Goal: Communication & Community: Answer question/provide support

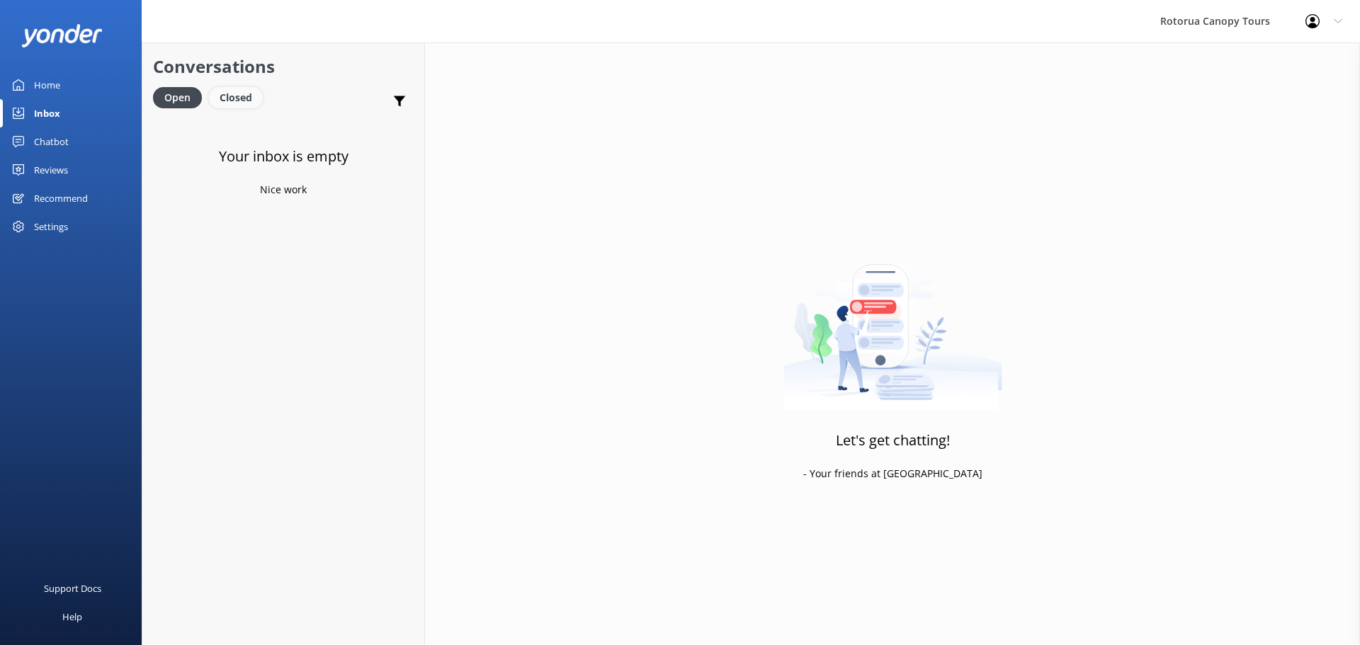
click at [234, 97] on div "Closed" at bounding box center [236, 97] width 54 height 21
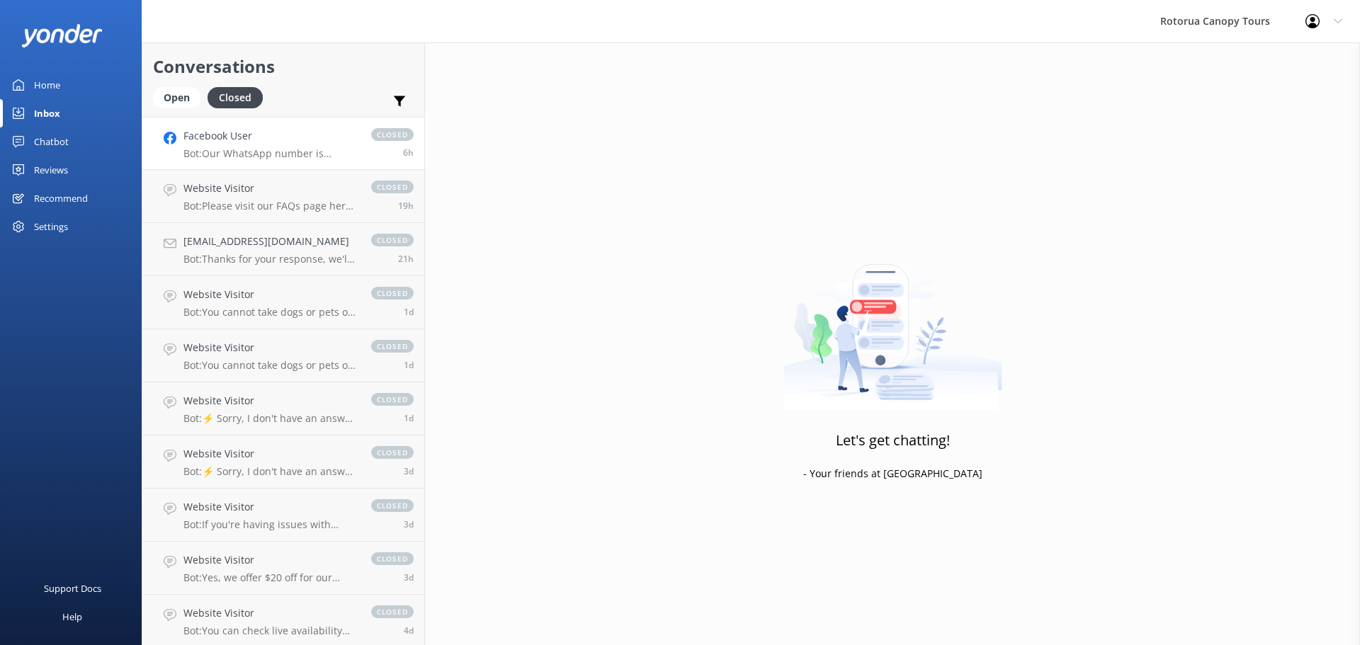
click at [288, 146] on div "Facebook User Bot: Our WhatsApp number is [PHONE_NUMBER]. If you're texting us,…" at bounding box center [270, 143] width 174 height 30
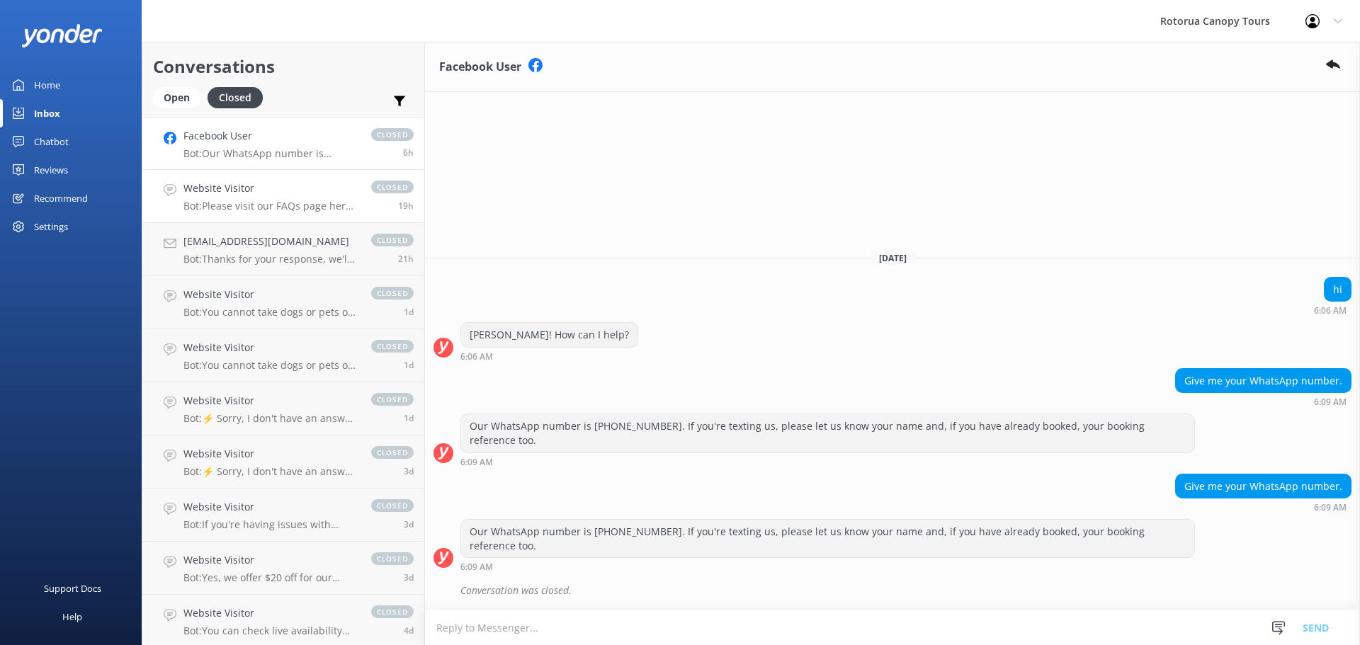
click at [273, 195] on h4 "Website Visitor" at bounding box center [270, 189] width 174 height 16
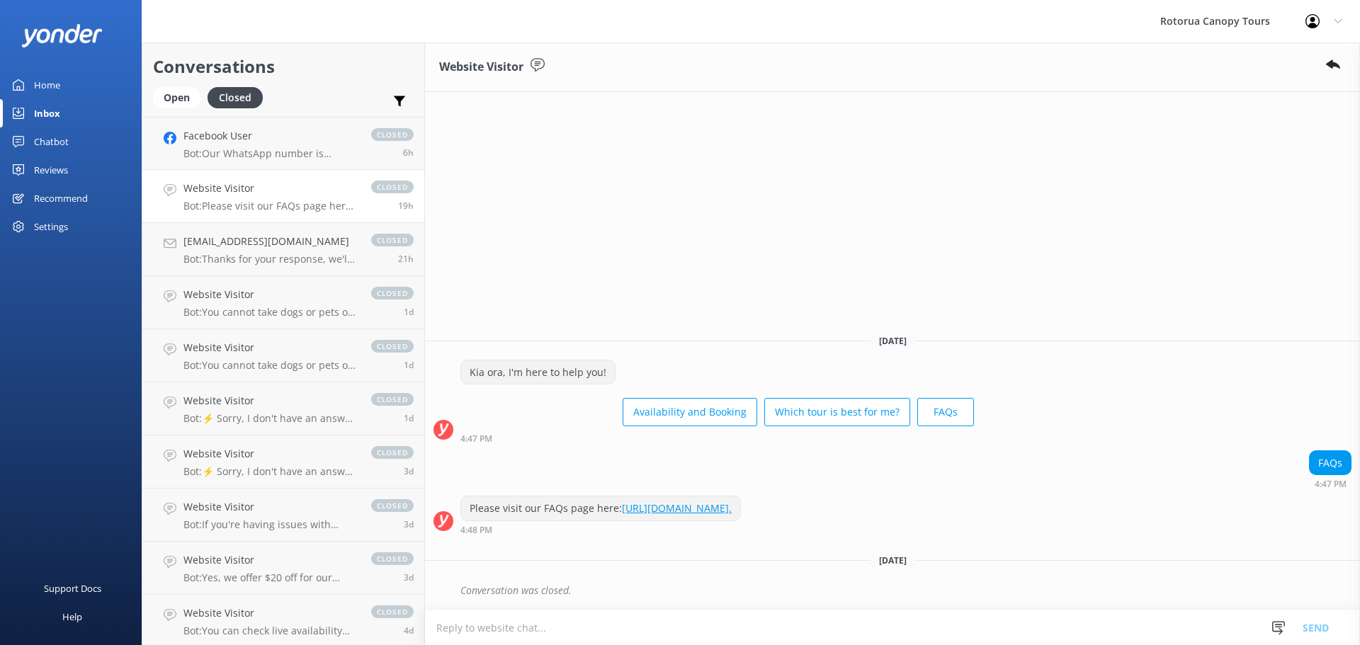
click at [288, 189] on h4 "Website Visitor" at bounding box center [270, 189] width 174 height 16
click at [276, 240] on h4 "[EMAIL_ADDRESS][DOMAIN_NAME]" at bounding box center [270, 242] width 174 height 16
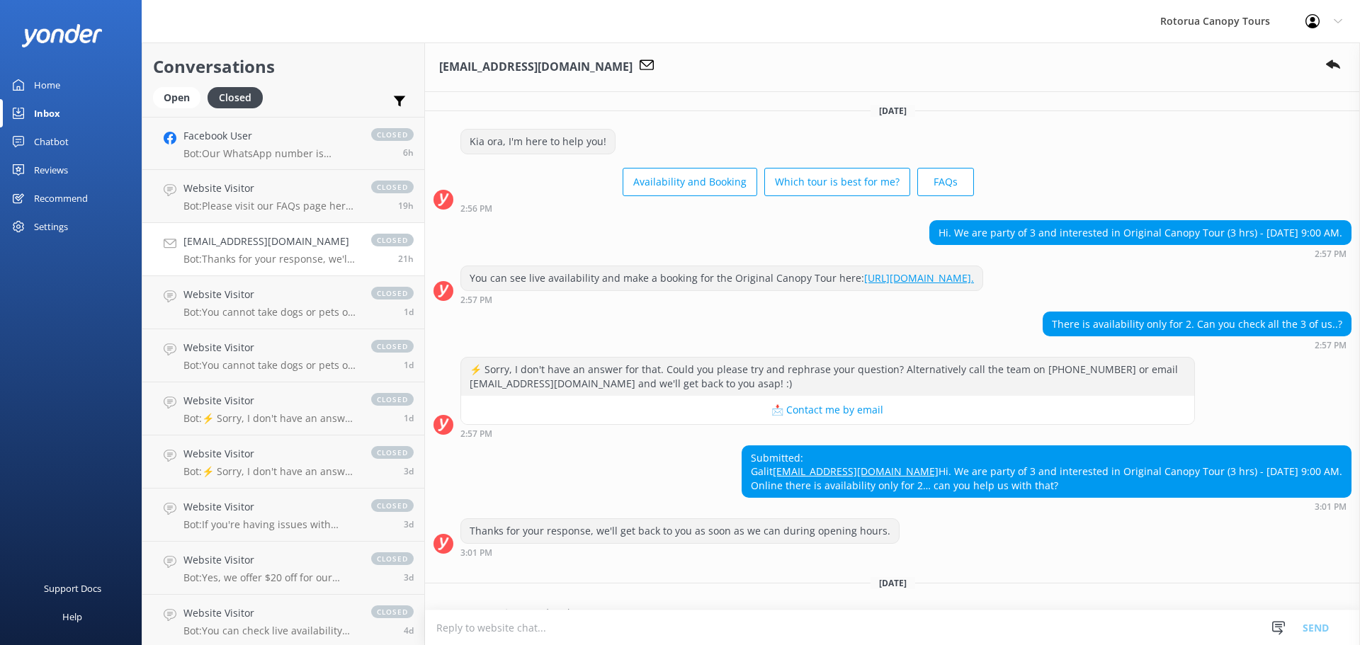
scroll to position [50, 0]
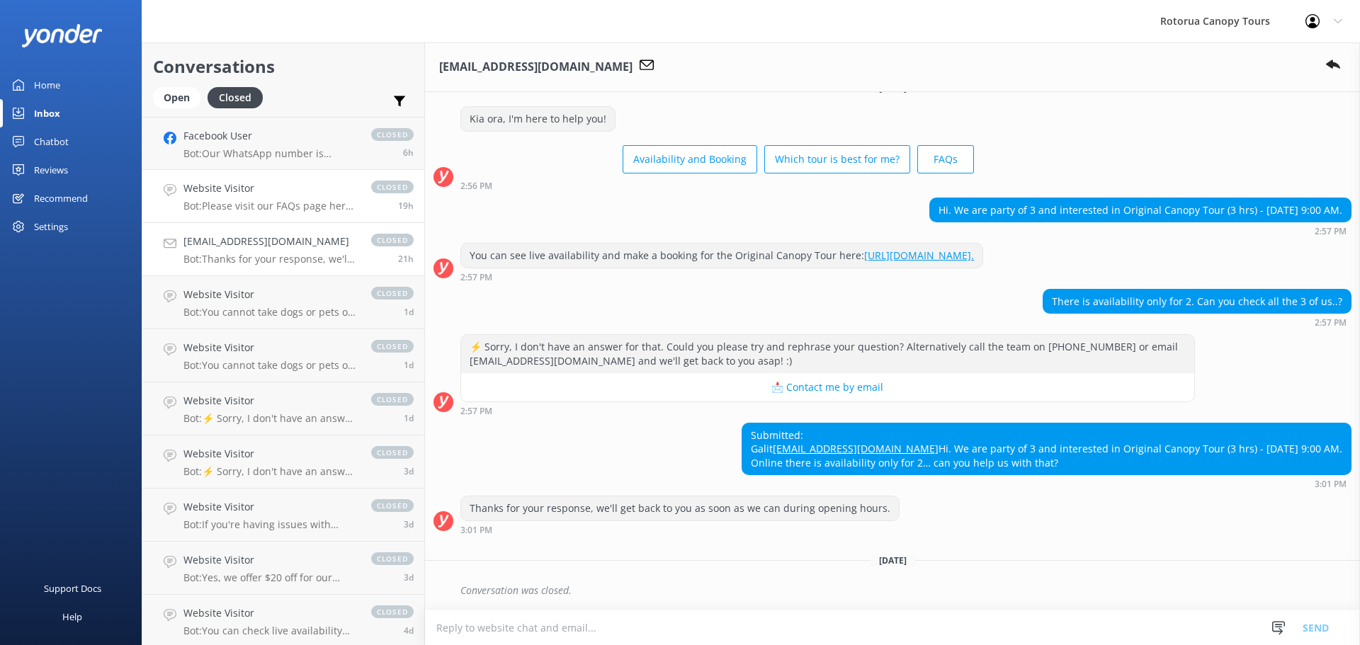
click at [273, 194] on h4 "Website Visitor" at bounding box center [270, 189] width 174 height 16
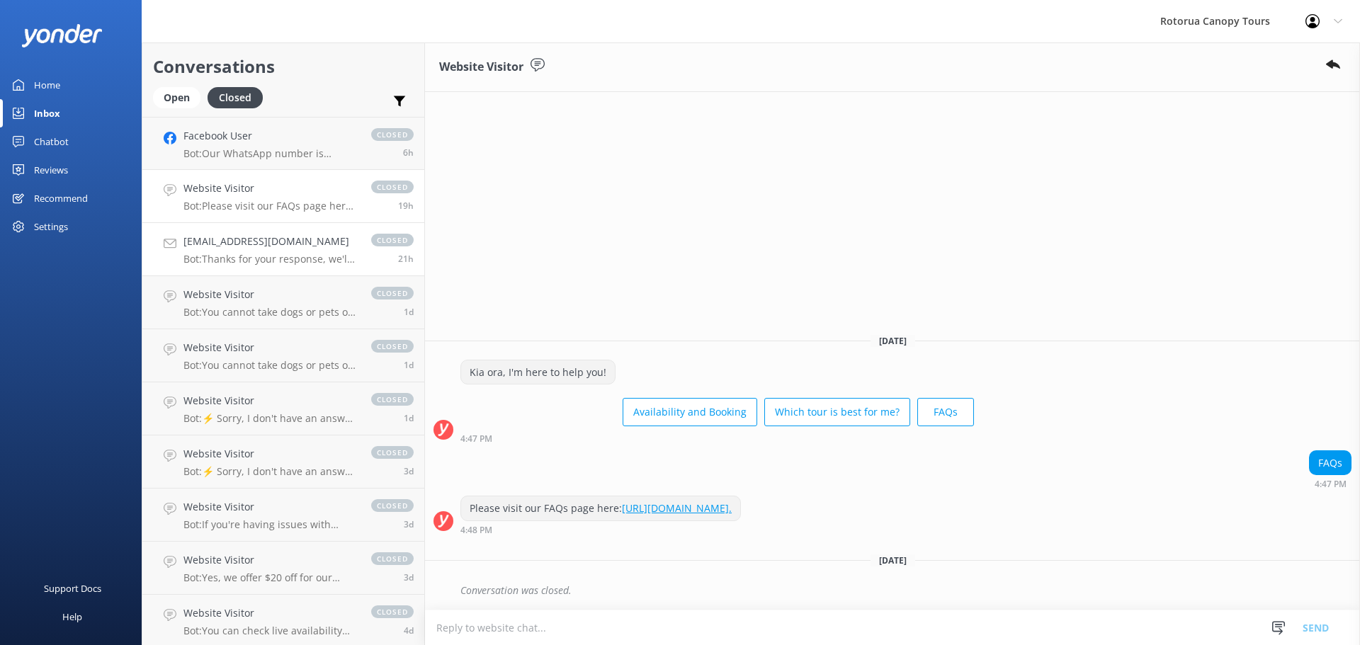
click at [277, 254] on p "Bot: Thanks for your response, we'll get back to you as soon as we can during o…" at bounding box center [270, 259] width 174 height 13
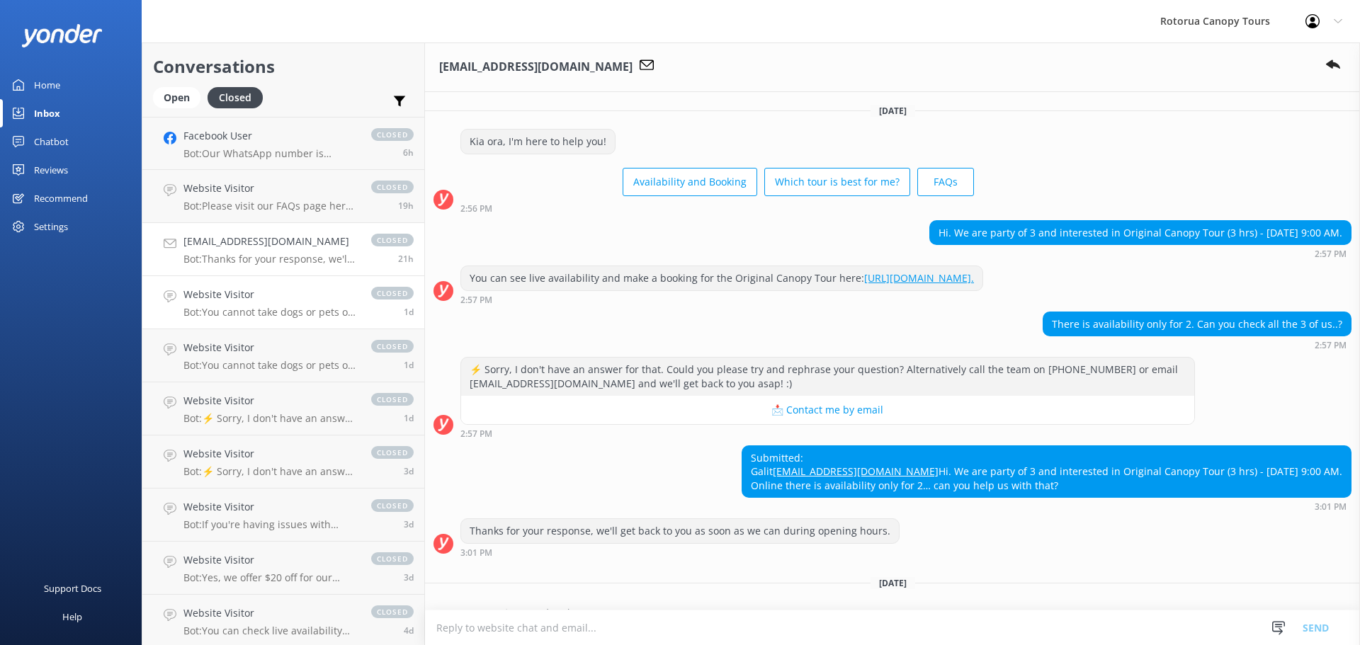
click at [268, 295] on h4 "Website Visitor" at bounding box center [270, 295] width 174 height 16
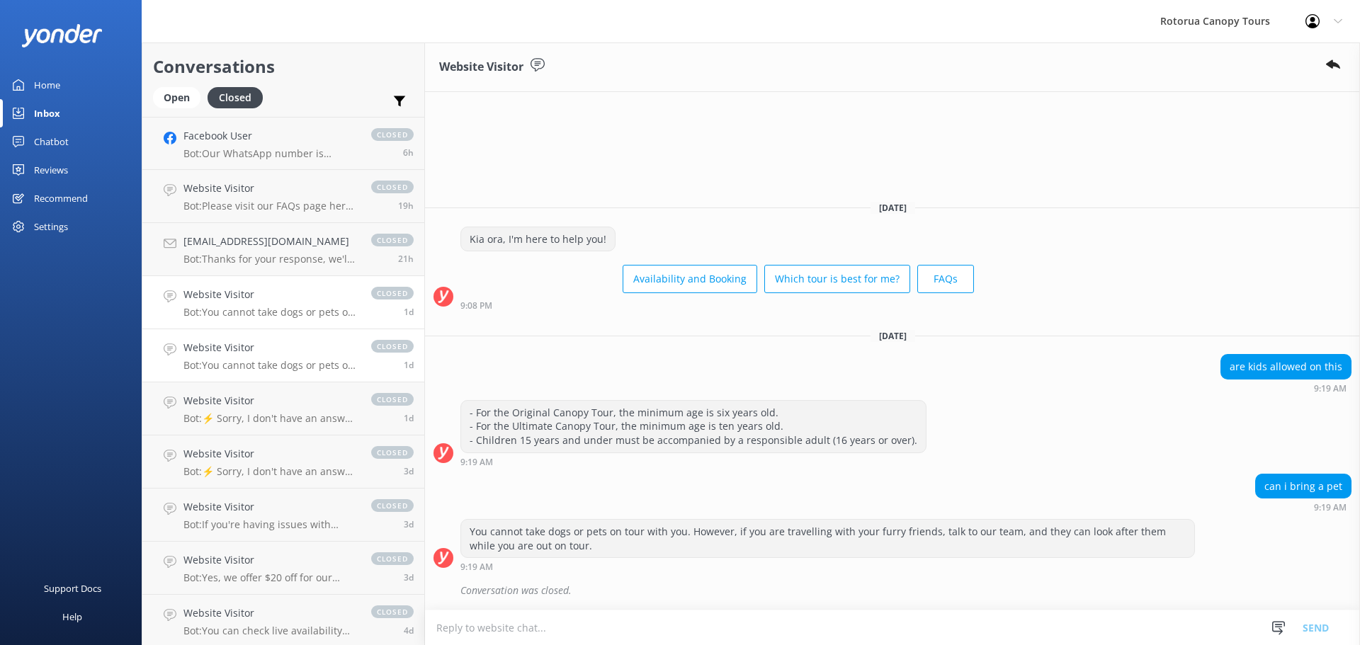
click at [271, 338] on link "Website Visitor Bot: You cannot take dogs or pets on tour with you. However, if…" at bounding box center [283, 355] width 282 height 53
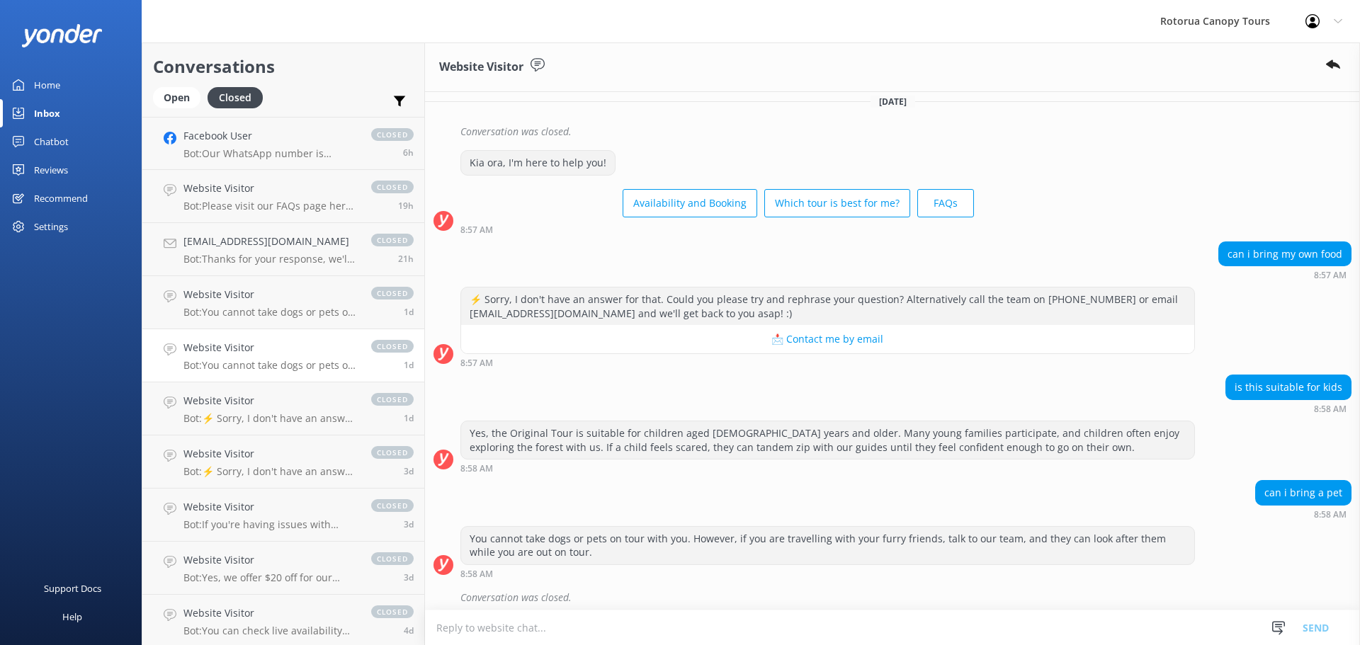
scroll to position [2666, 0]
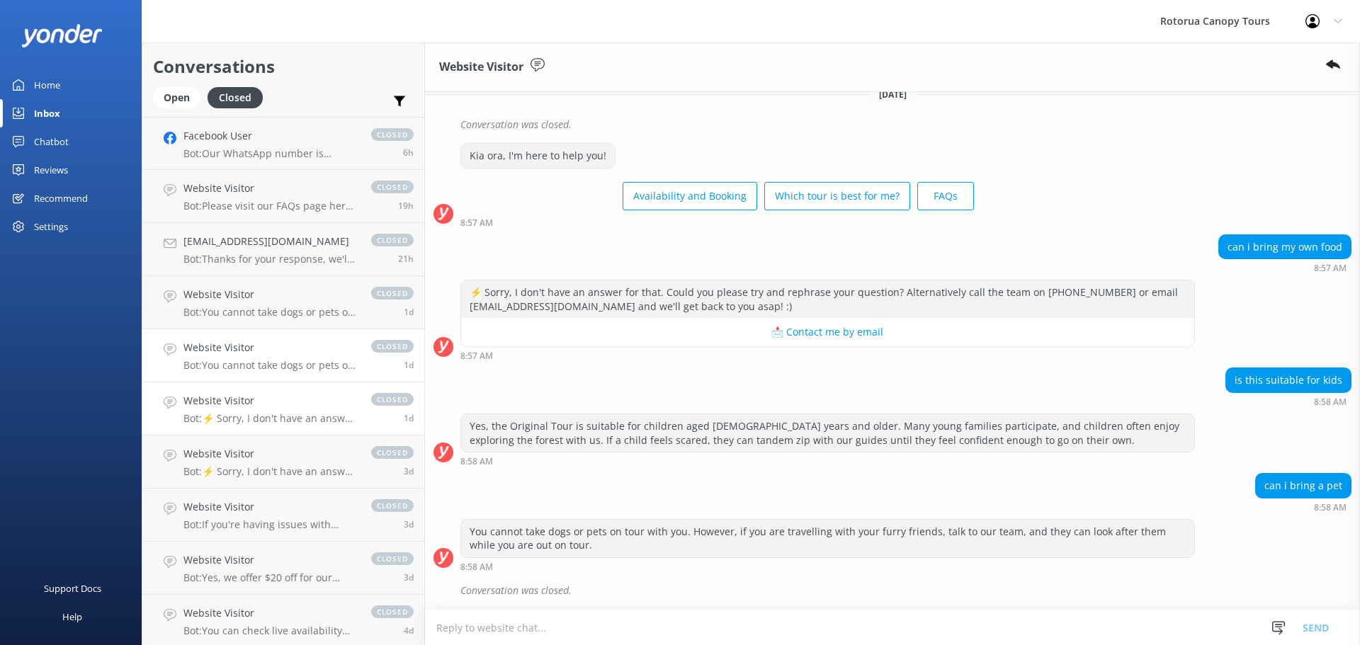
click at [246, 404] on h4 "Website Visitor" at bounding box center [270, 401] width 174 height 16
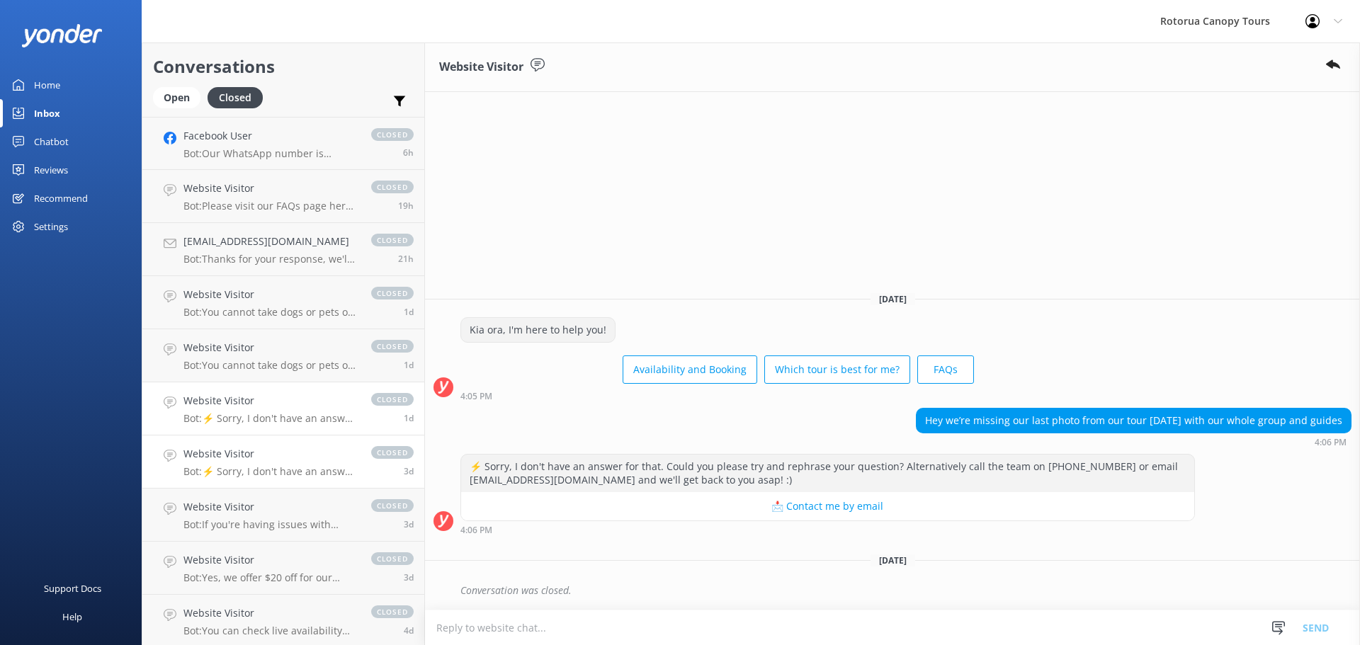
click at [262, 457] on h4 "Website Visitor" at bounding box center [270, 454] width 174 height 16
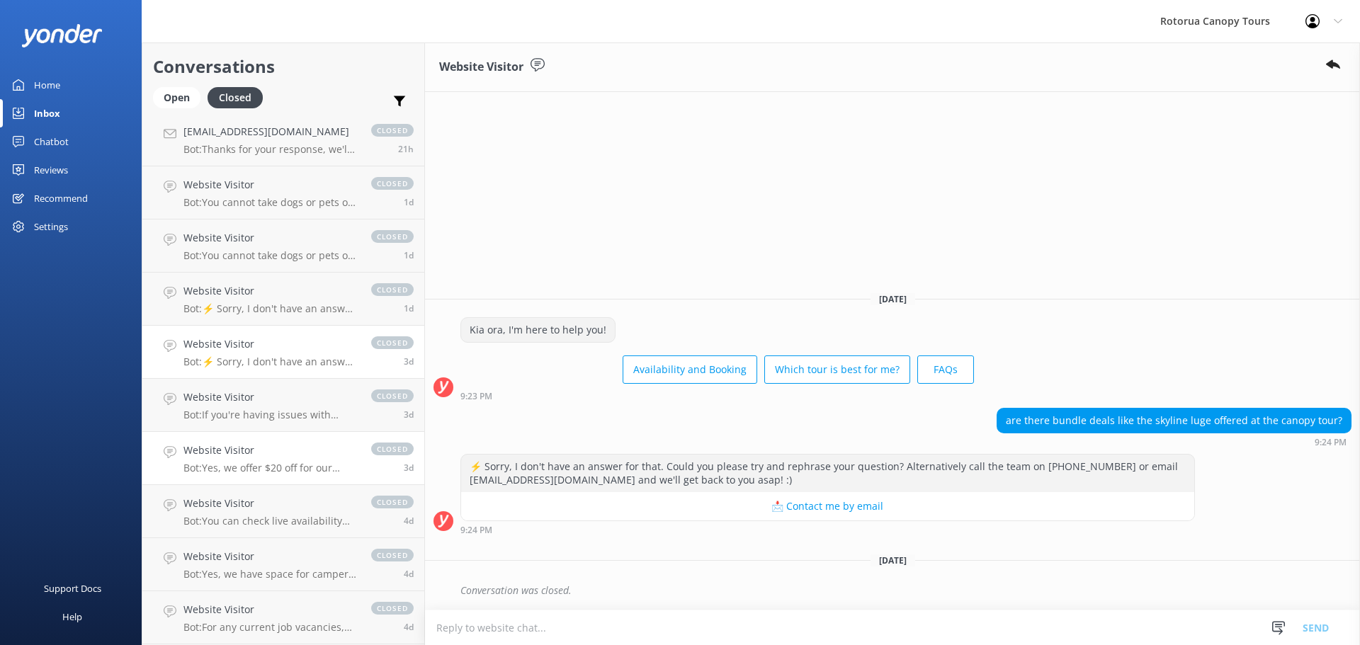
scroll to position [142, 0]
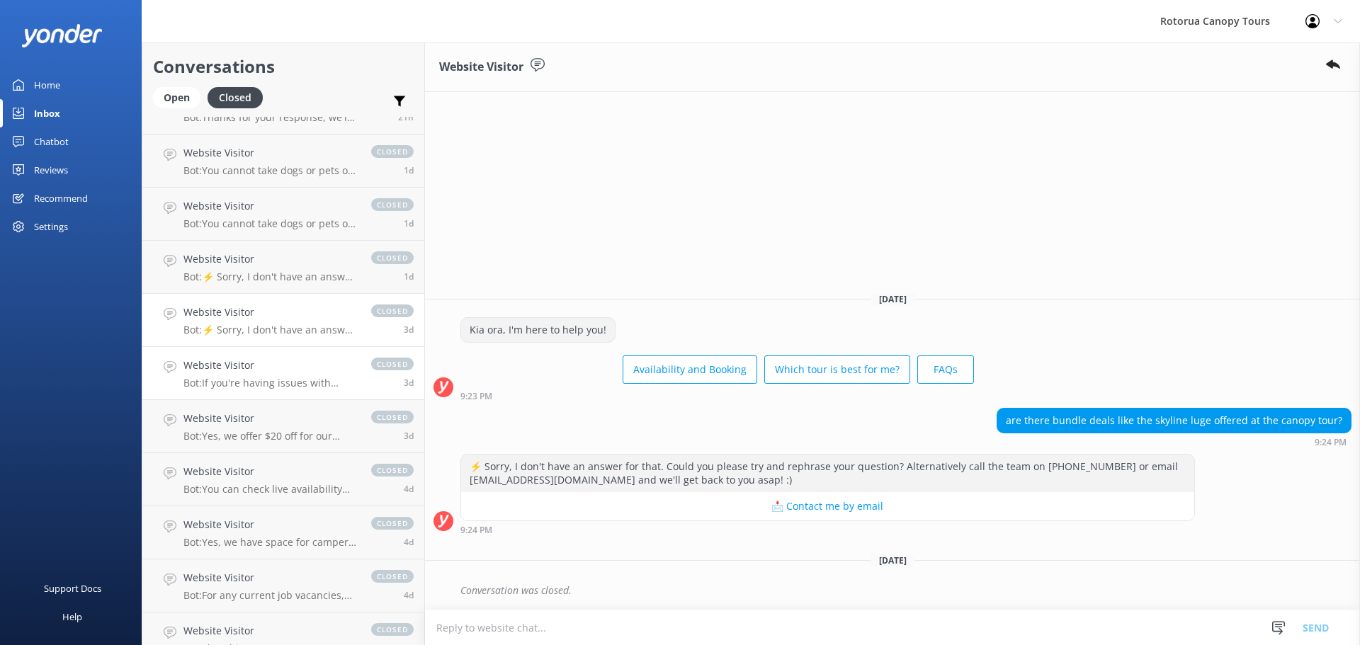
click at [266, 382] on p "Bot: If you're having issues with online booking, please call us on 0800 CANOPY…" at bounding box center [270, 383] width 174 height 13
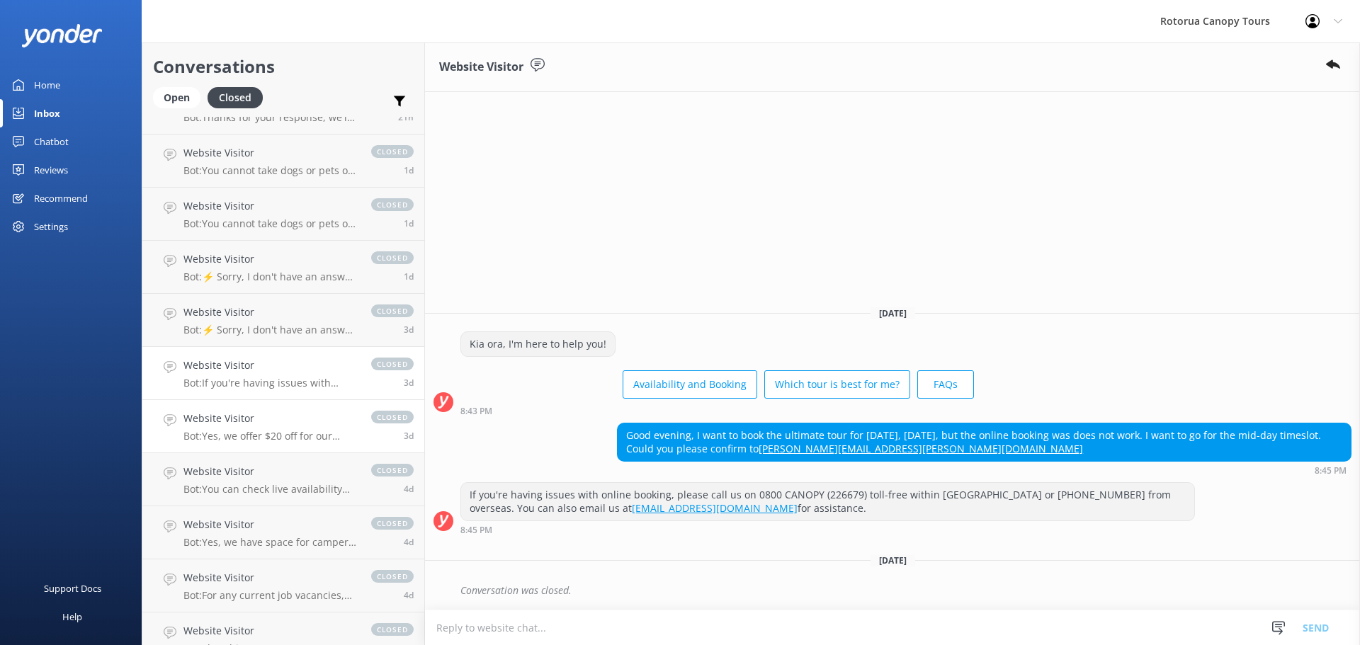
click at [267, 415] on h4 "Website Visitor" at bounding box center [270, 419] width 174 height 16
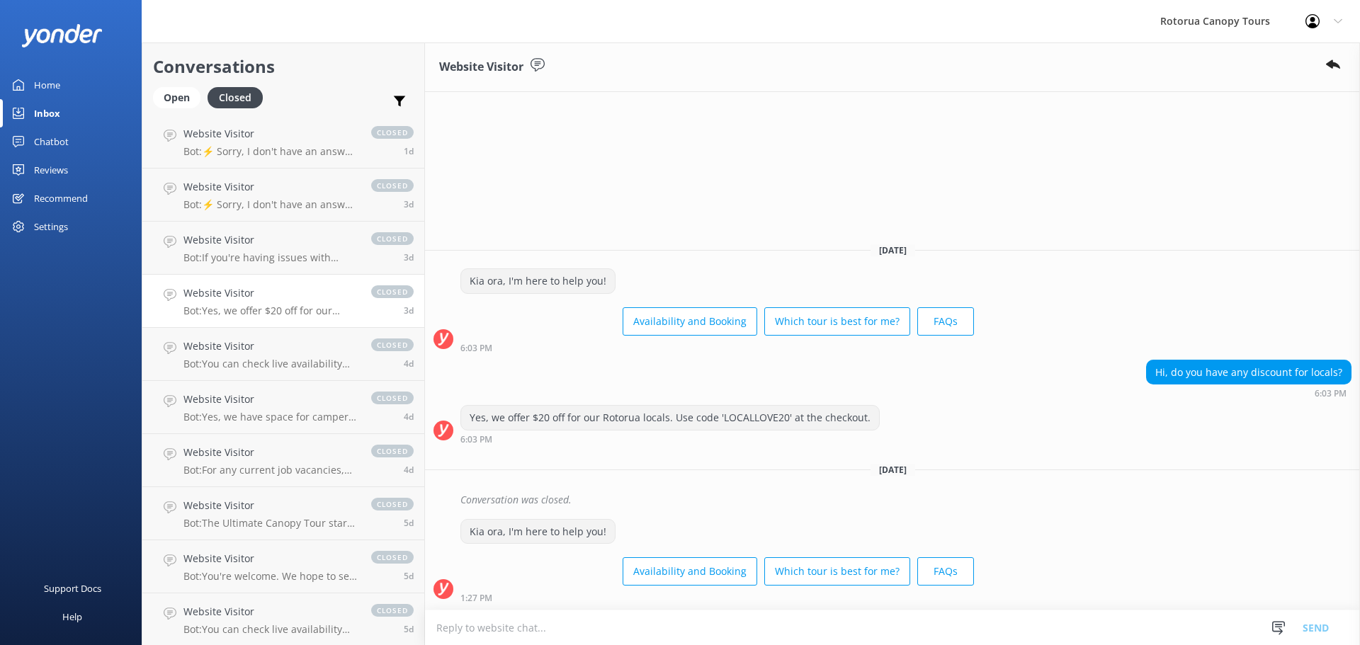
scroll to position [283, 0]
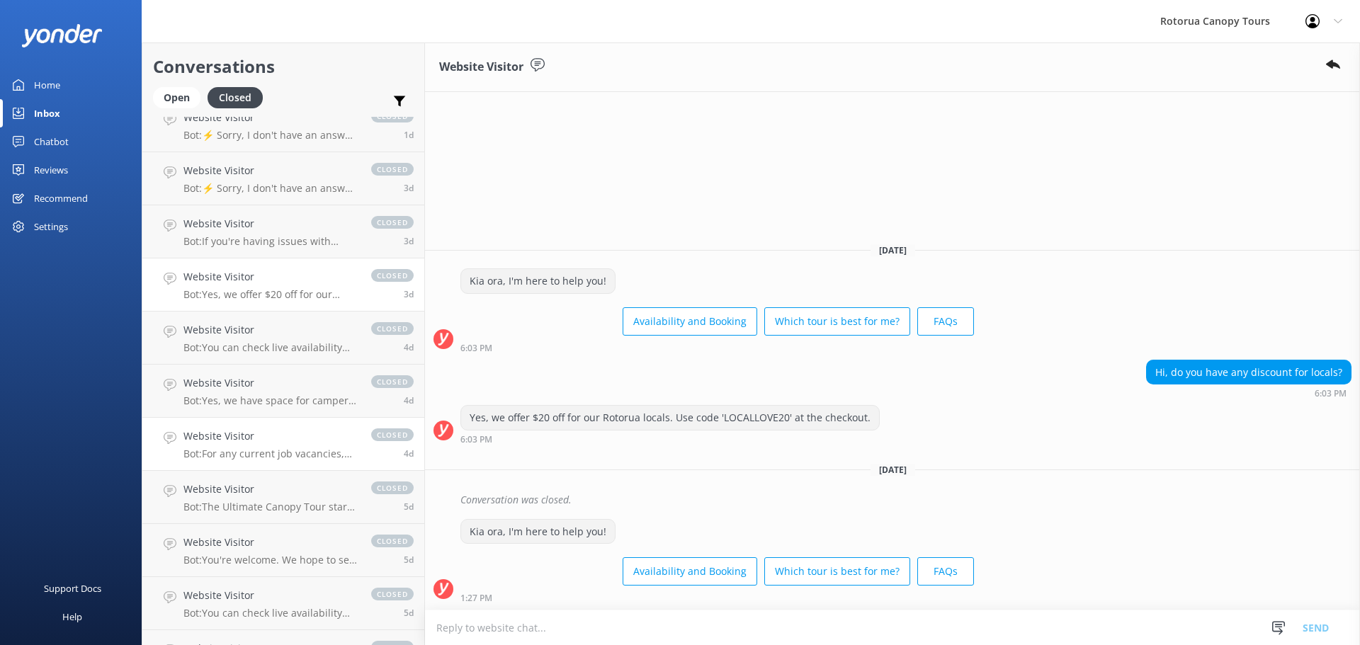
click at [255, 441] on h4 "Website Visitor" at bounding box center [270, 437] width 174 height 16
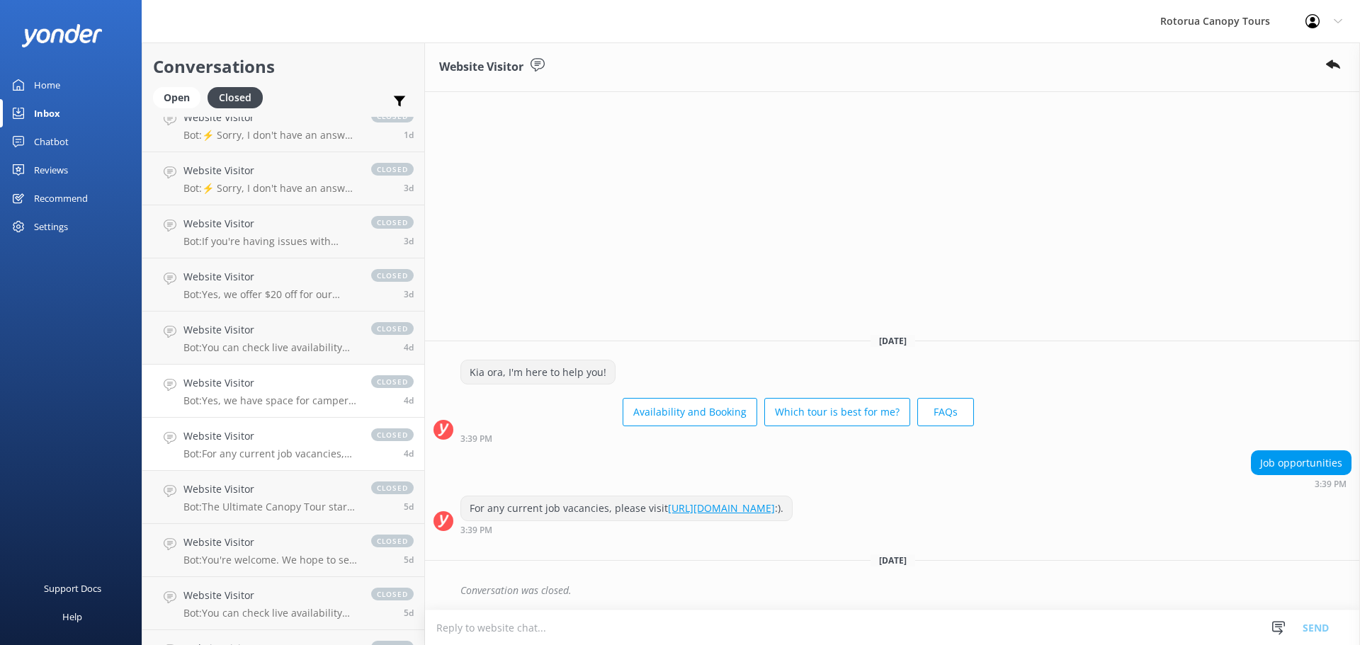
click at [289, 395] on p "Bot: Yes, we have space for camper van parking at our base on [STREET_ADDRESS]." at bounding box center [270, 401] width 174 height 13
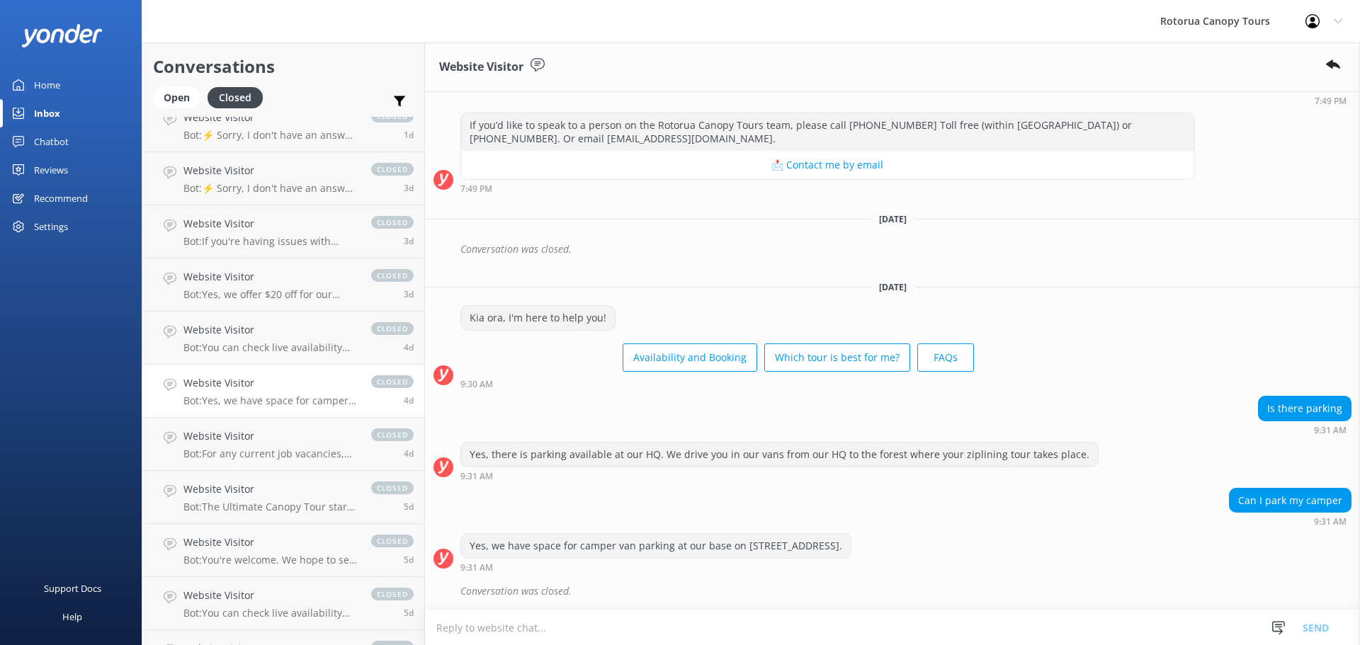
scroll to position [1349, 0]
click at [261, 436] on h4 "Website Visitor" at bounding box center [270, 437] width 174 height 16
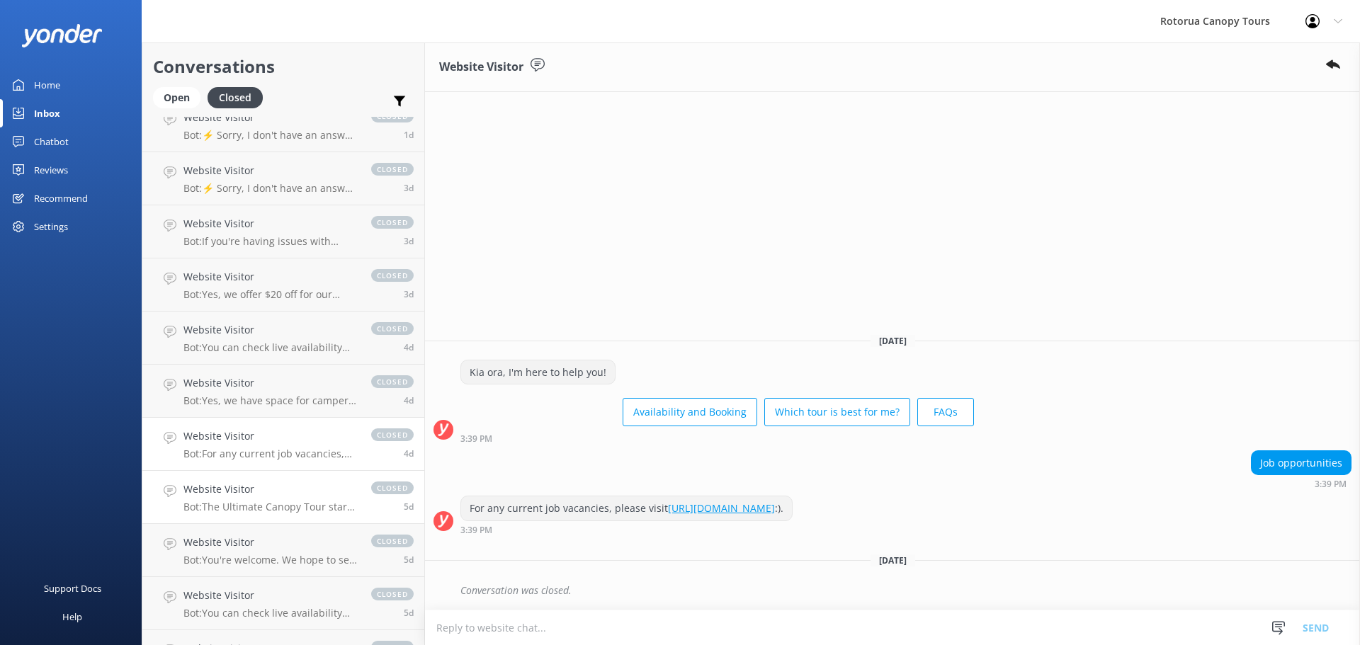
click at [229, 483] on h4 "Website Visitor" at bounding box center [270, 490] width 174 height 16
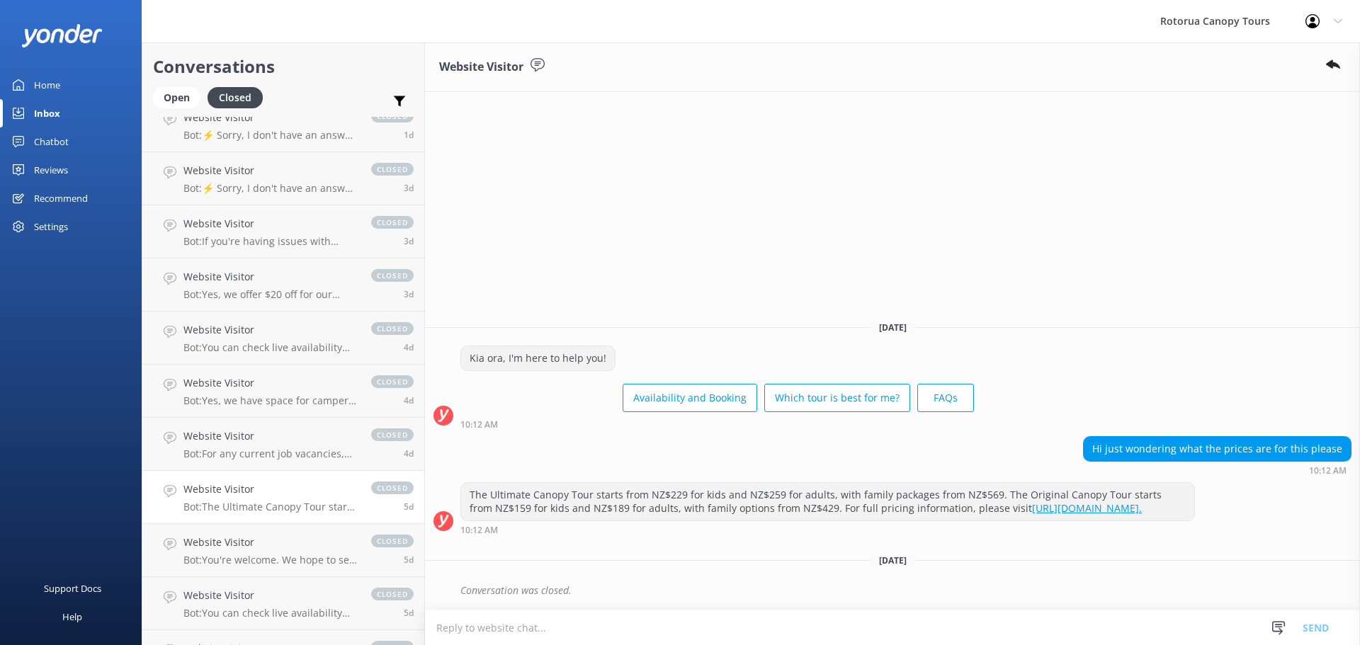
scroll to position [496, 0]
click at [252, 330] on h4 "Website Visitor" at bounding box center [270, 330] width 174 height 16
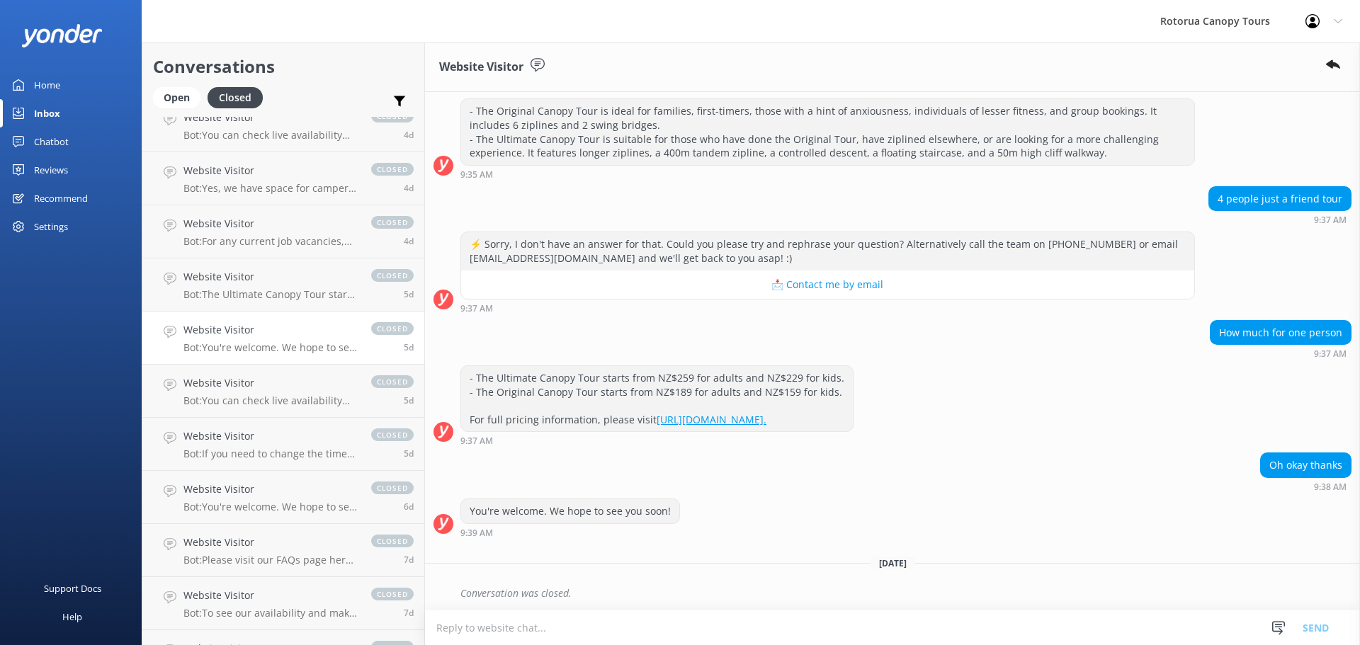
scroll to position [261, 0]
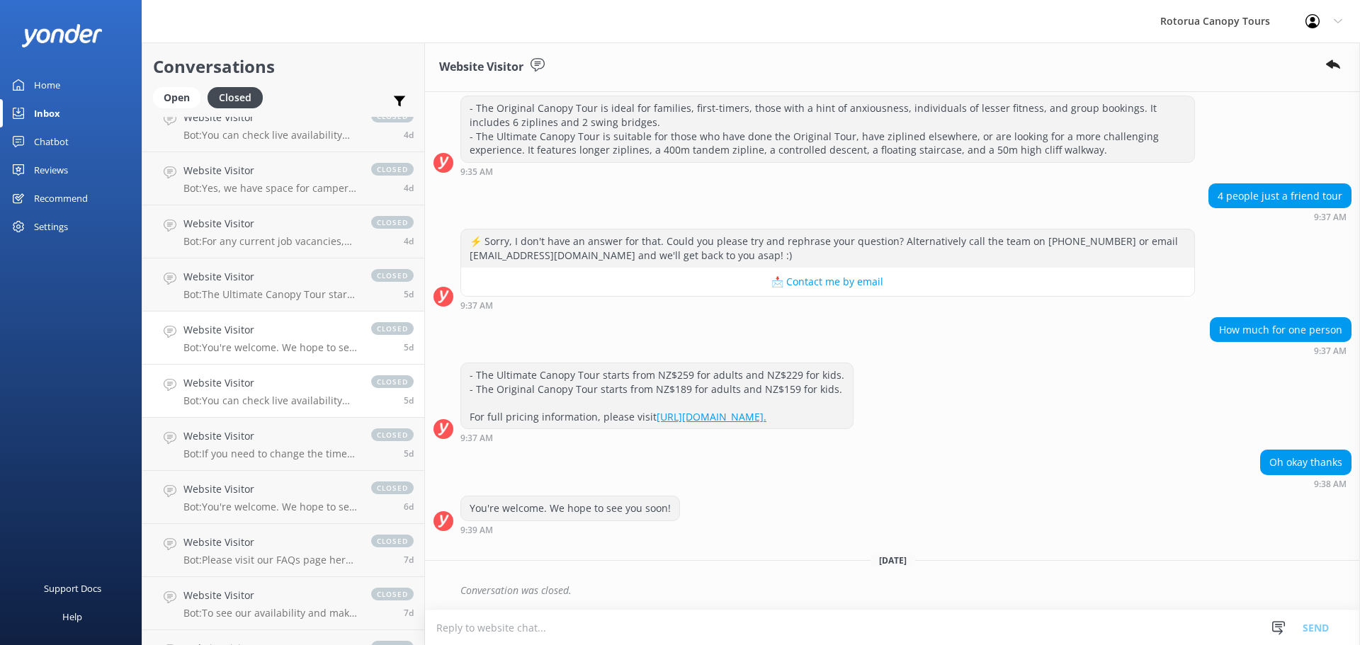
click at [251, 382] on h4 "Website Visitor" at bounding box center [270, 383] width 174 height 16
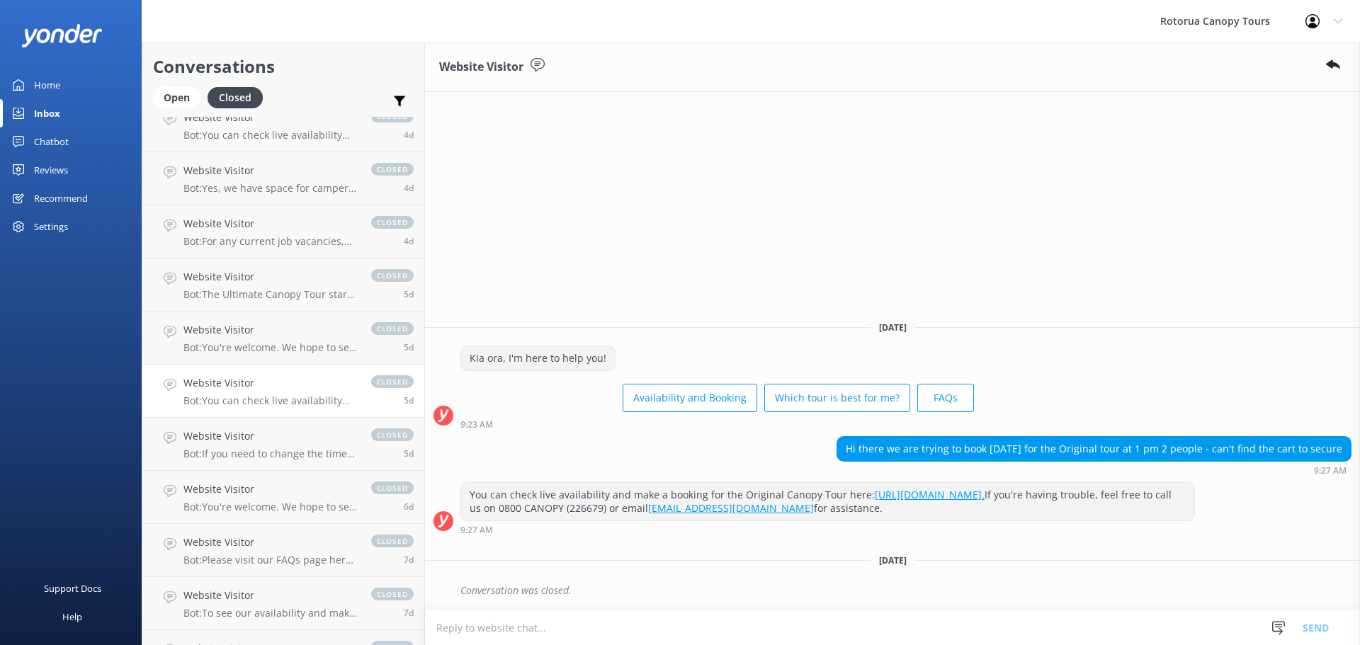
scroll to position [638, 0]
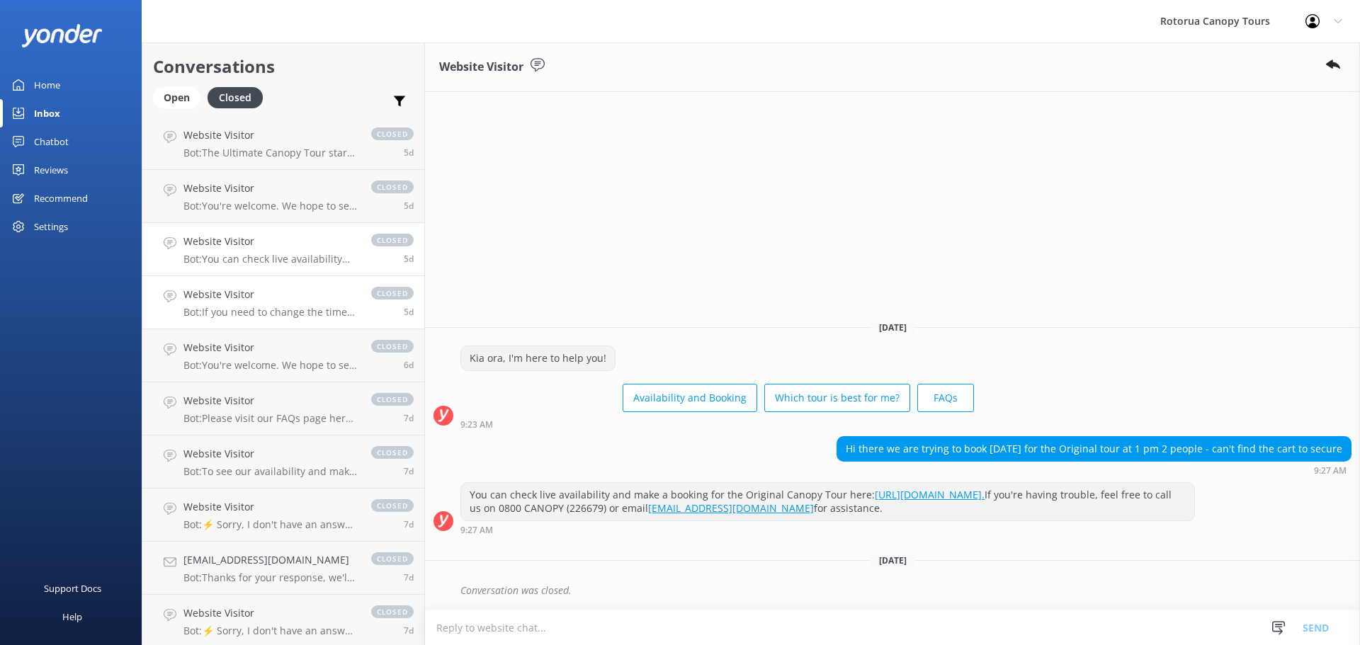
click at [269, 302] on h4 "Website Visitor" at bounding box center [270, 295] width 174 height 16
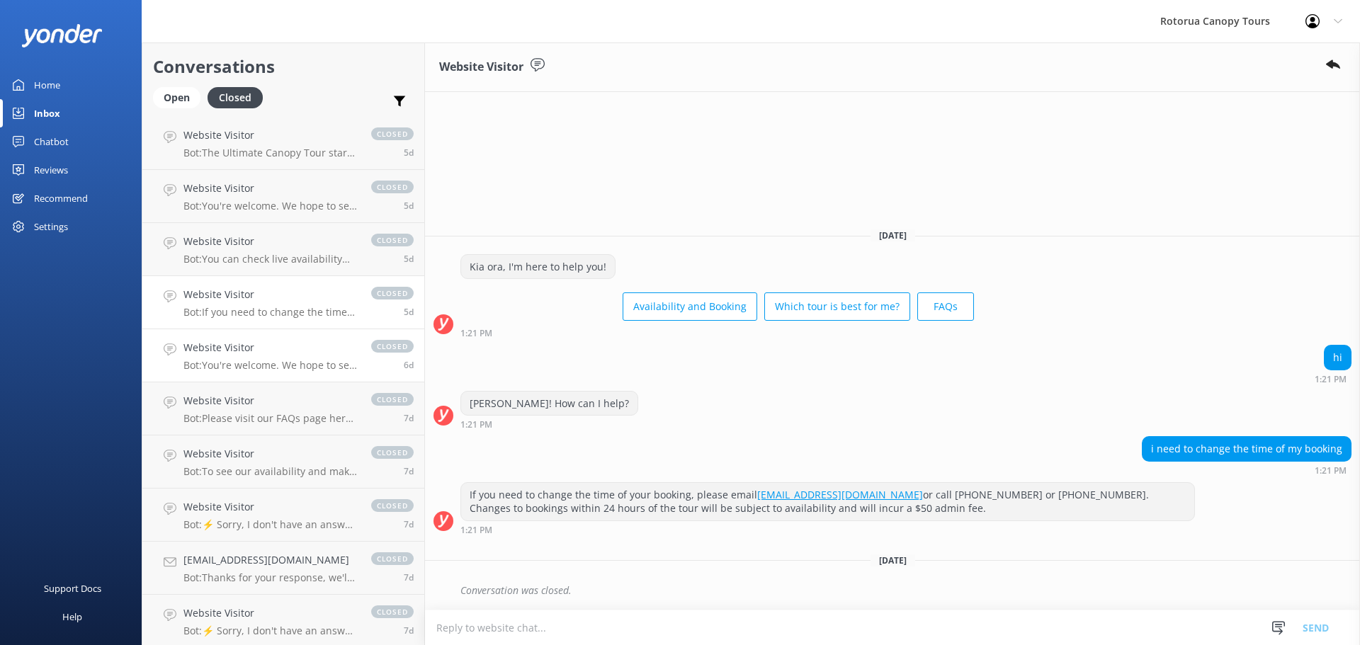
click at [261, 346] on h4 "Website Visitor" at bounding box center [270, 348] width 174 height 16
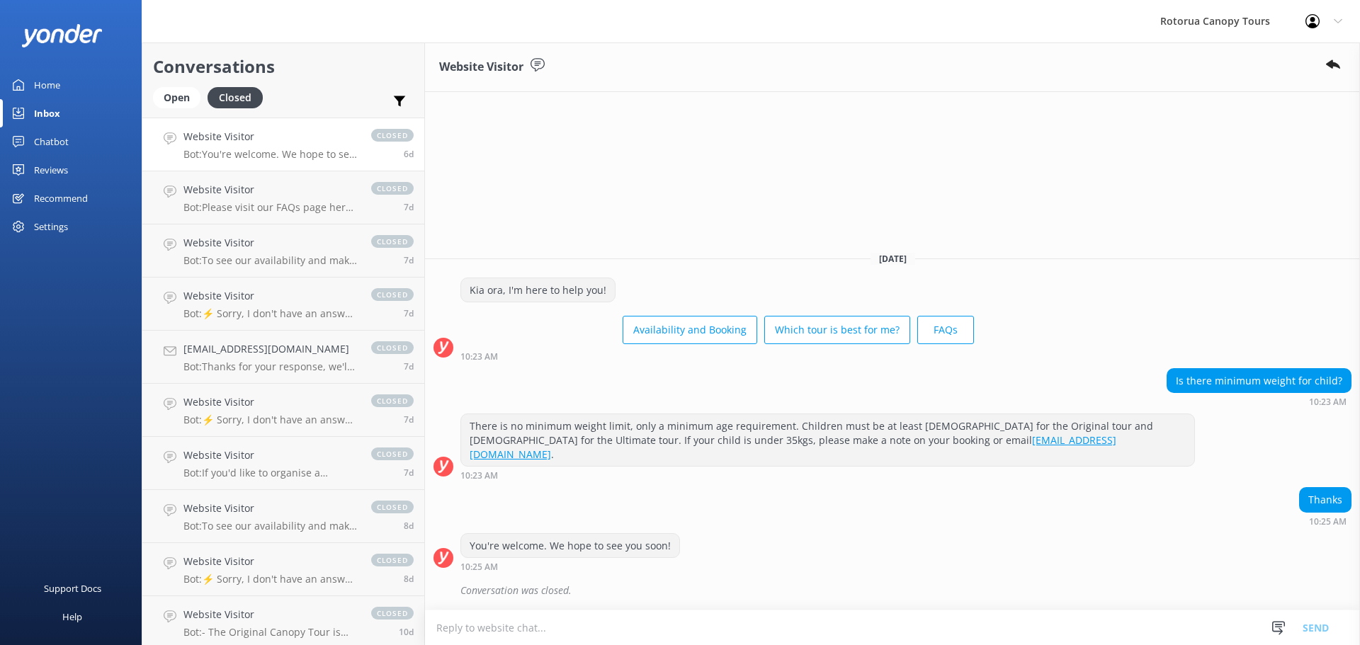
scroll to position [850, 0]
click at [275, 217] on link "Website Visitor Bot: Please visit our FAQs page here: [URL][DOMAIN_NAME]. close…" at bounding box center [283, 196] width 282 height 53
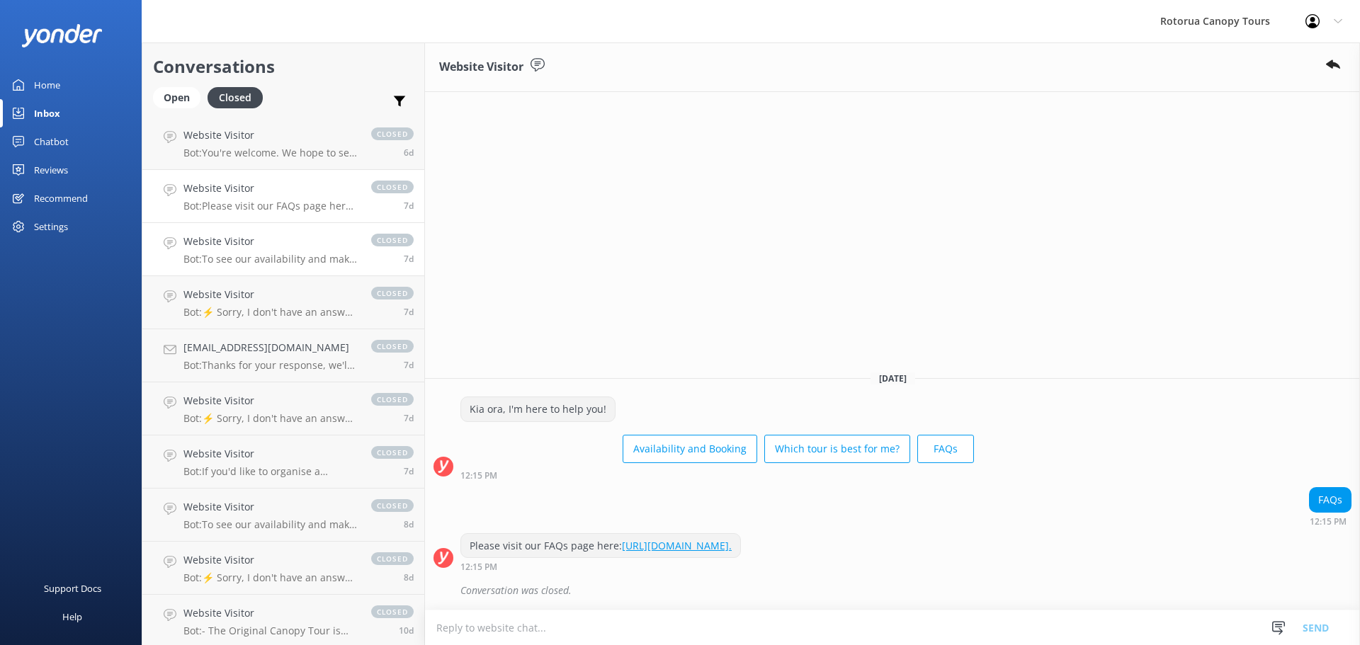
click at [268, 249] on h4 "Website Visitor" at bounding box center [270, 242] width 174 height 16
click at [262, 292] on h4 "Website Visitor" at bounding box center [270, 295] width 174 height 16
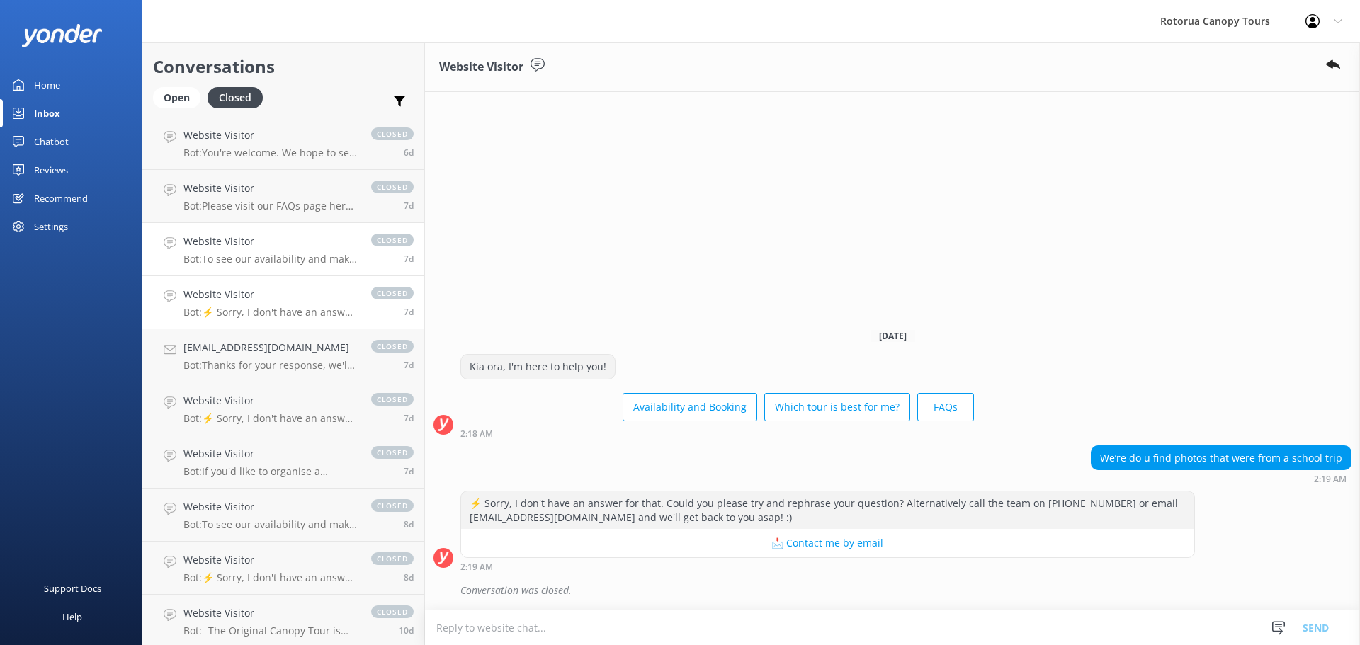
click at [261, 268] on link "Website Visitor Bot: To see our availability and make a booking, please visit: …" at bounding box center [283, 249] width 282 height 53
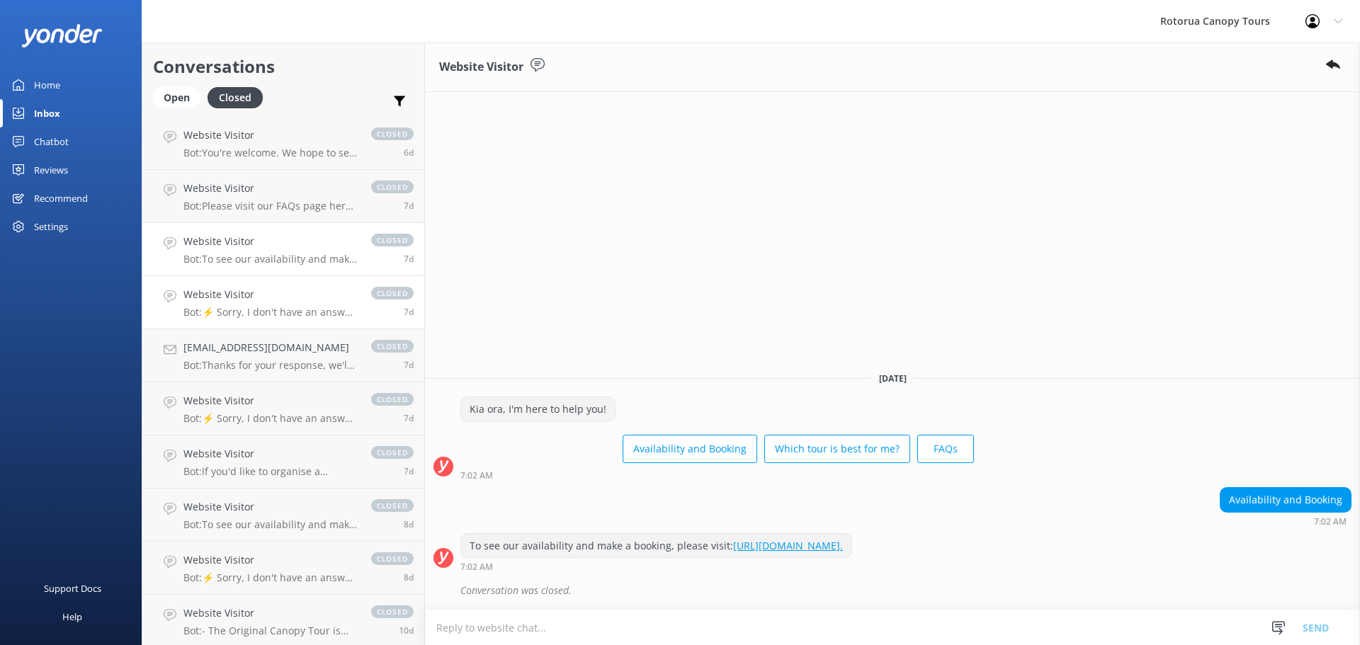
click at [254, 301] on h4 "Website Visitor" at bounding box center [270, 295] width 174 height 16
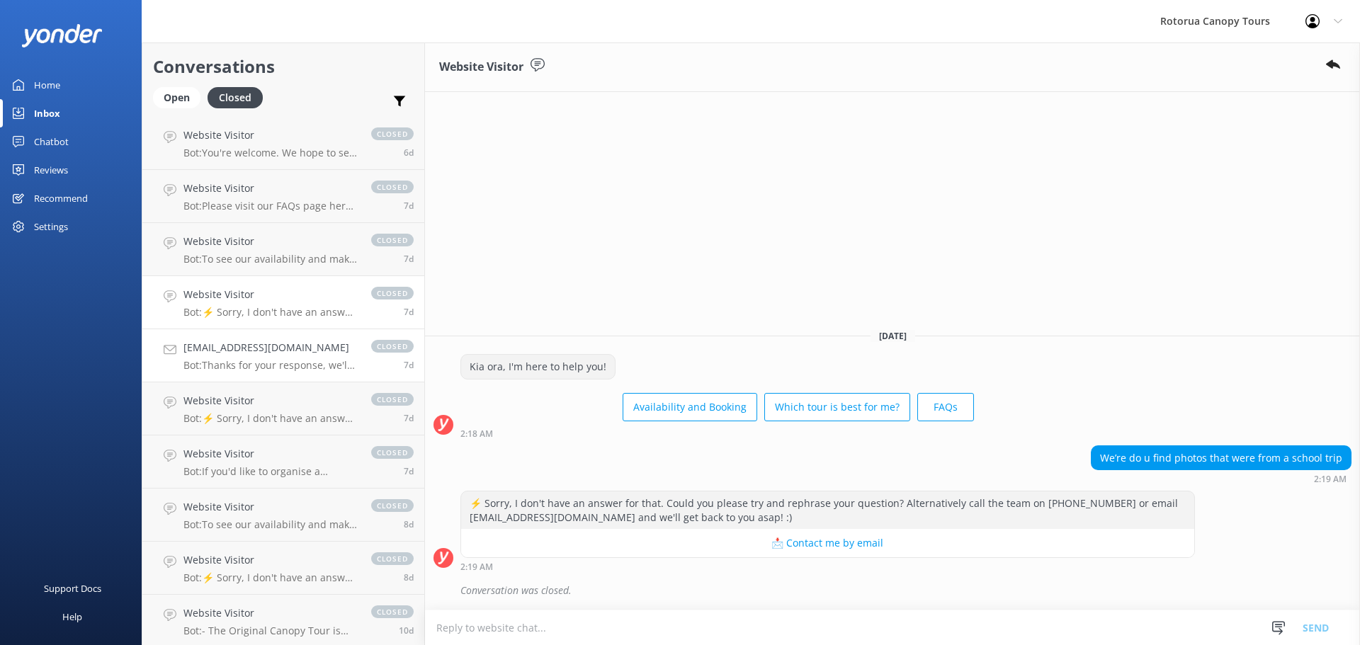
click at [260, 346] on h4 "[EMAIL_ADDRESS][DOMAIN_NAME]" at bounding box center [270, 348] width 174 height 16
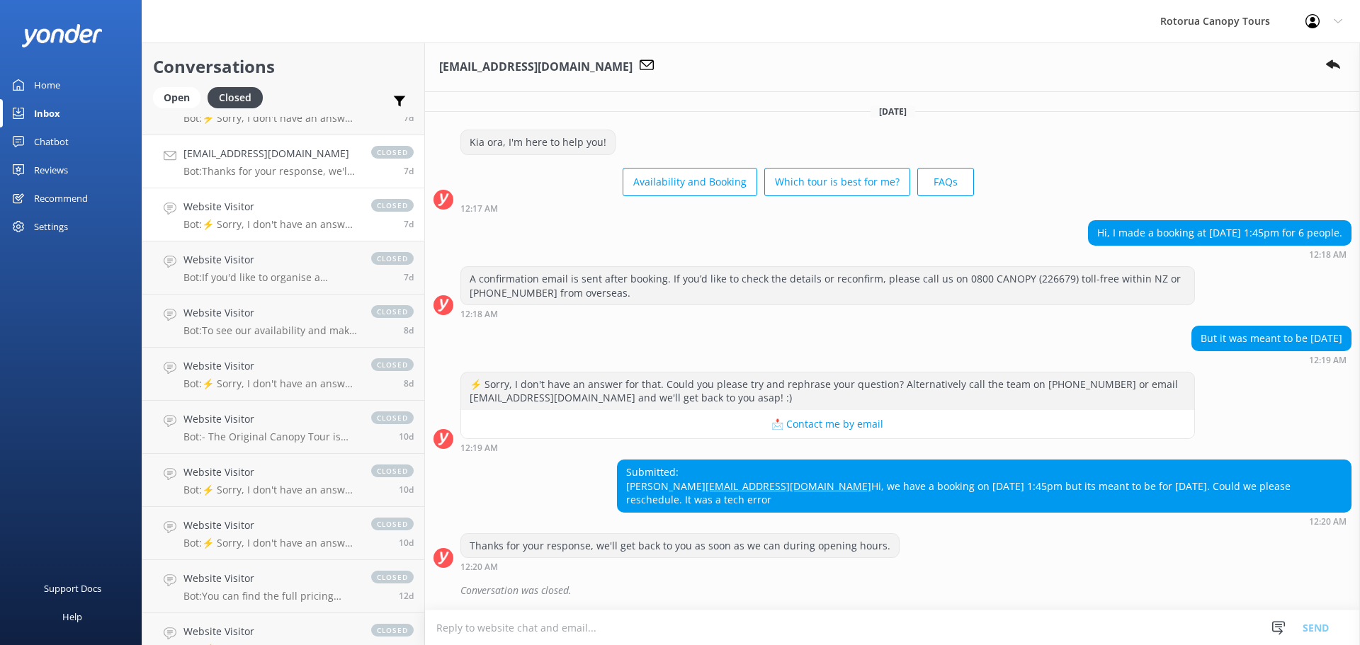
scroll to position [1063, 0]
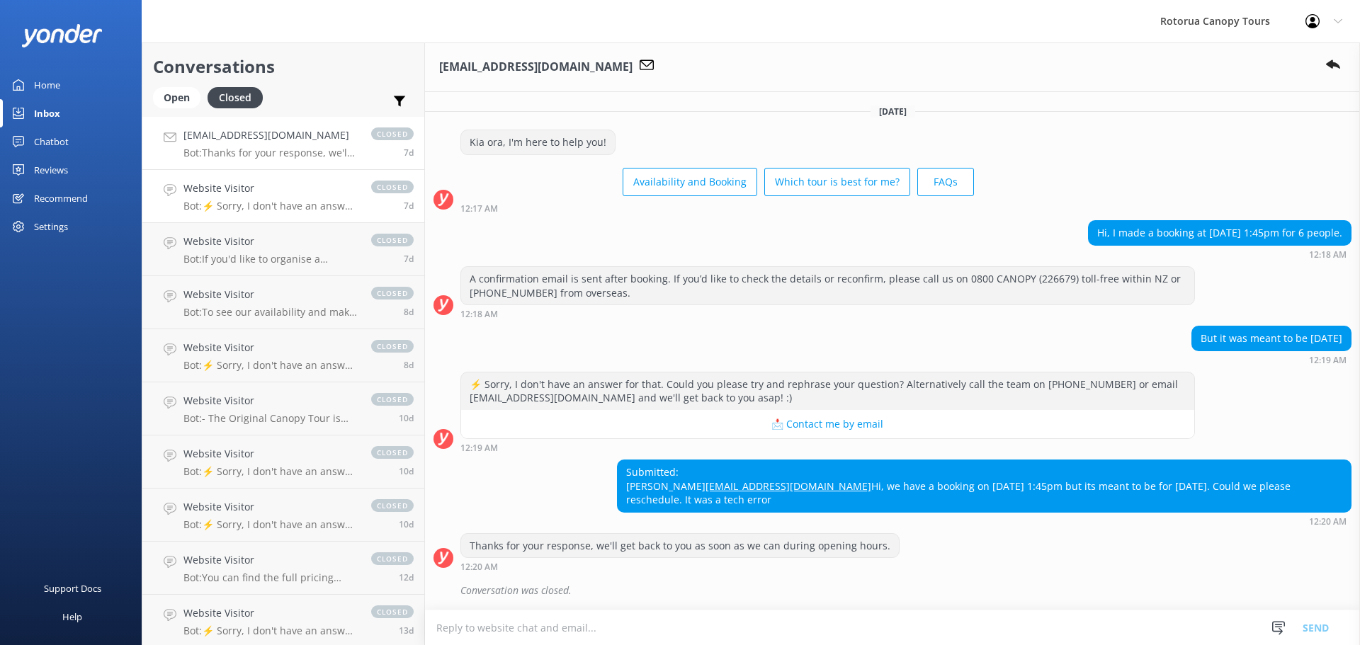
click at [288, 202] on p "Bot: ⚡ Sorry, I don't have an answer for that. Could you please try and rephras…" at bounding box center [270, 206] width 174 height 13
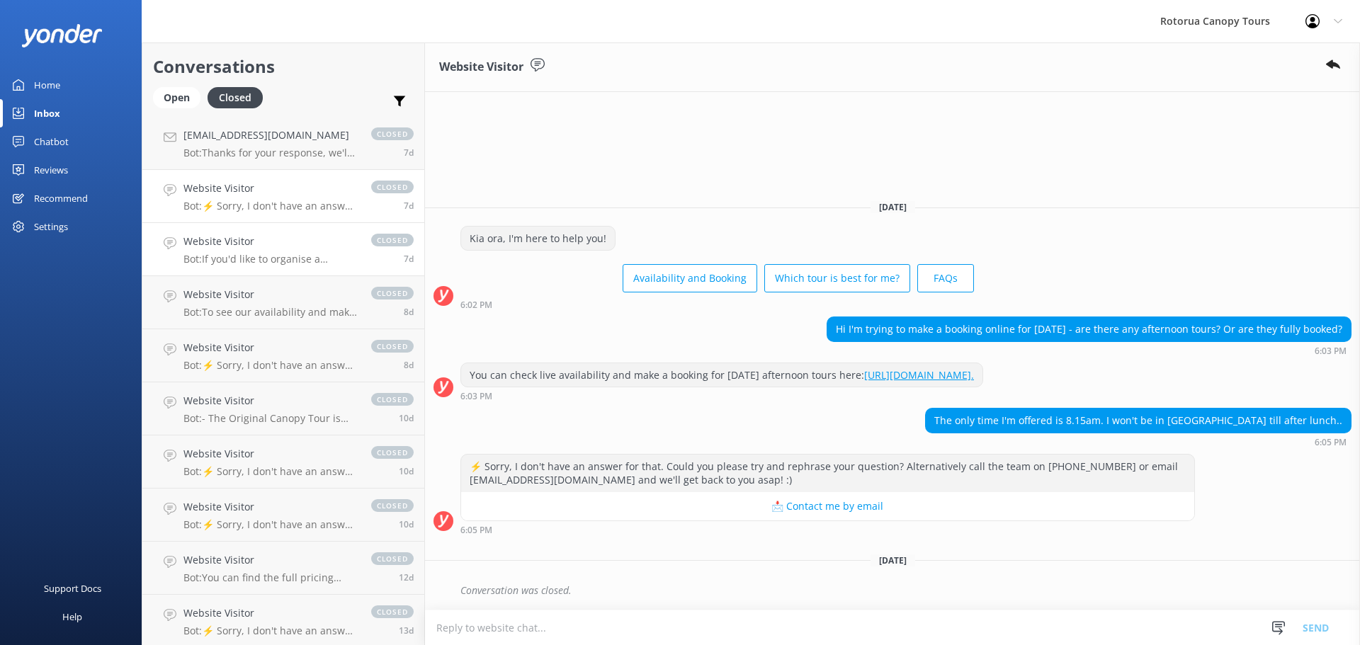
click at [265, 256] on p "Bot: If you'd like to organise a complimentary shuttle, please call the team on…" at bounding box center [270, 259] width 174 height 13
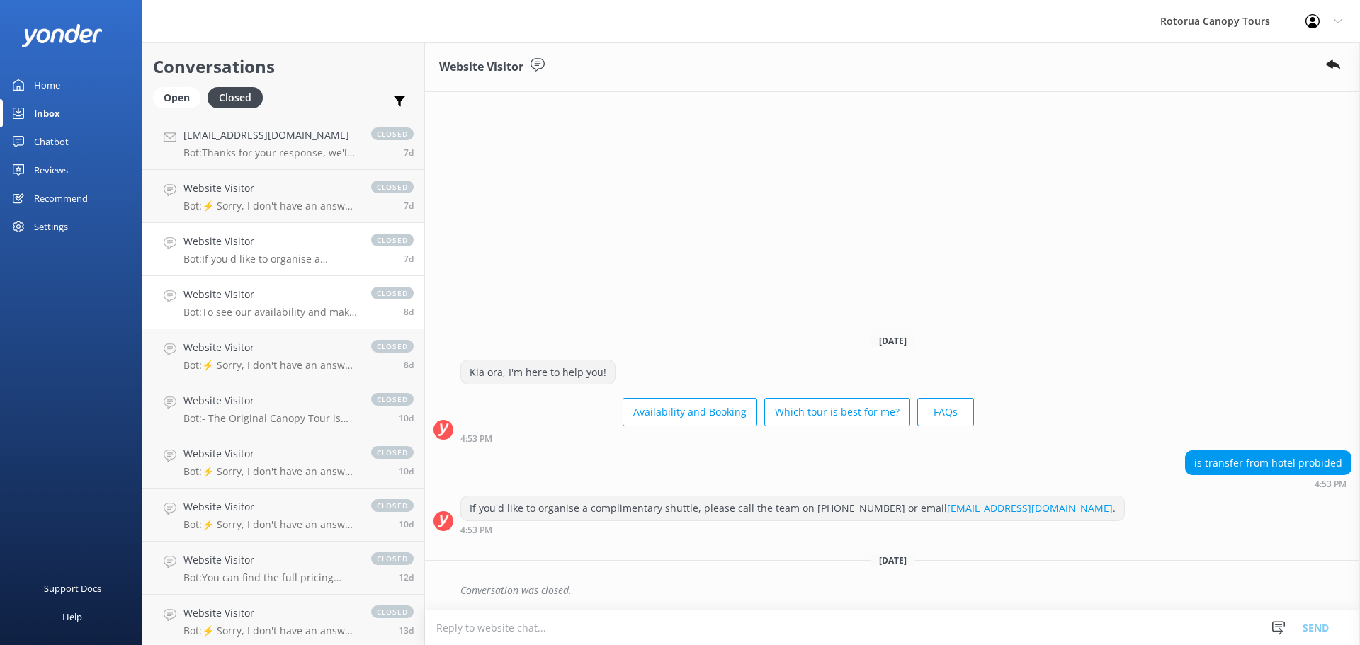
click at [253, 315] on p "Bot: To see our availability and make a booking, please visit: [URL][DOMAIN_NAM…" at bounding box center [270, 312] width 174 height 13
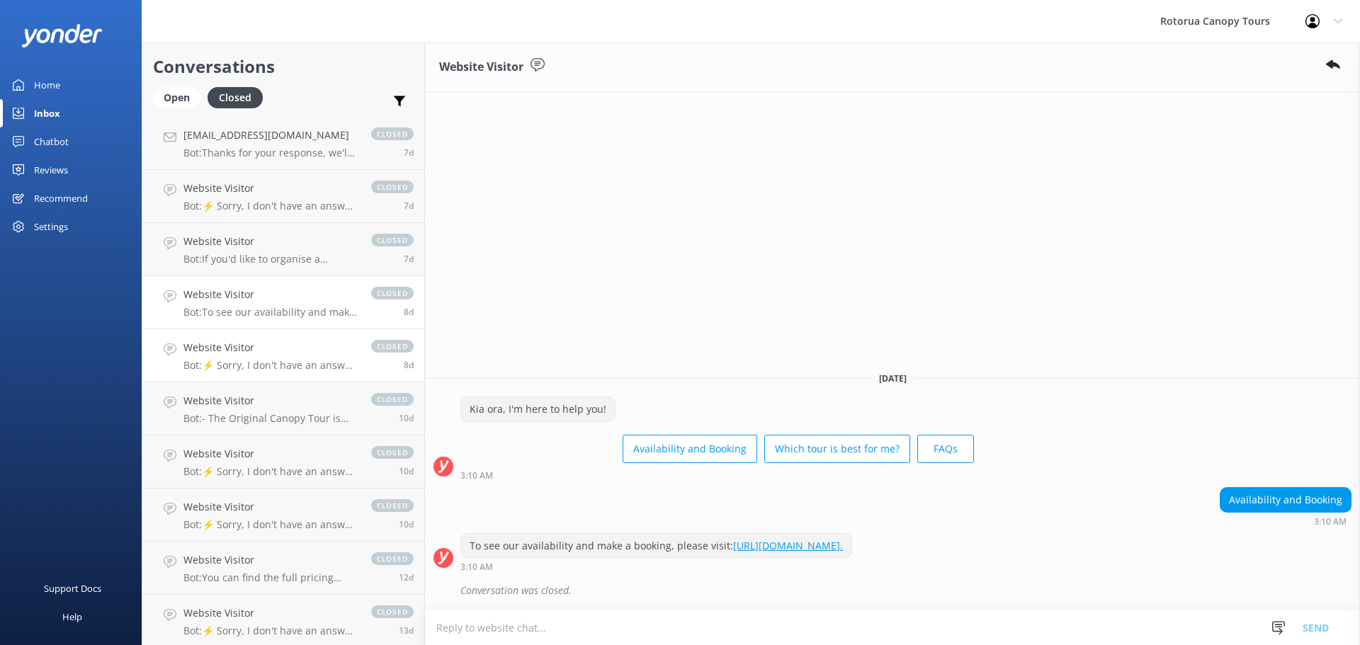
click at [244, 370] on p "Bot: ⚡ Sorry, I don't have an answer for that. Could you please try and rephras…" at bounding box center [270, 365] width 174 height 13
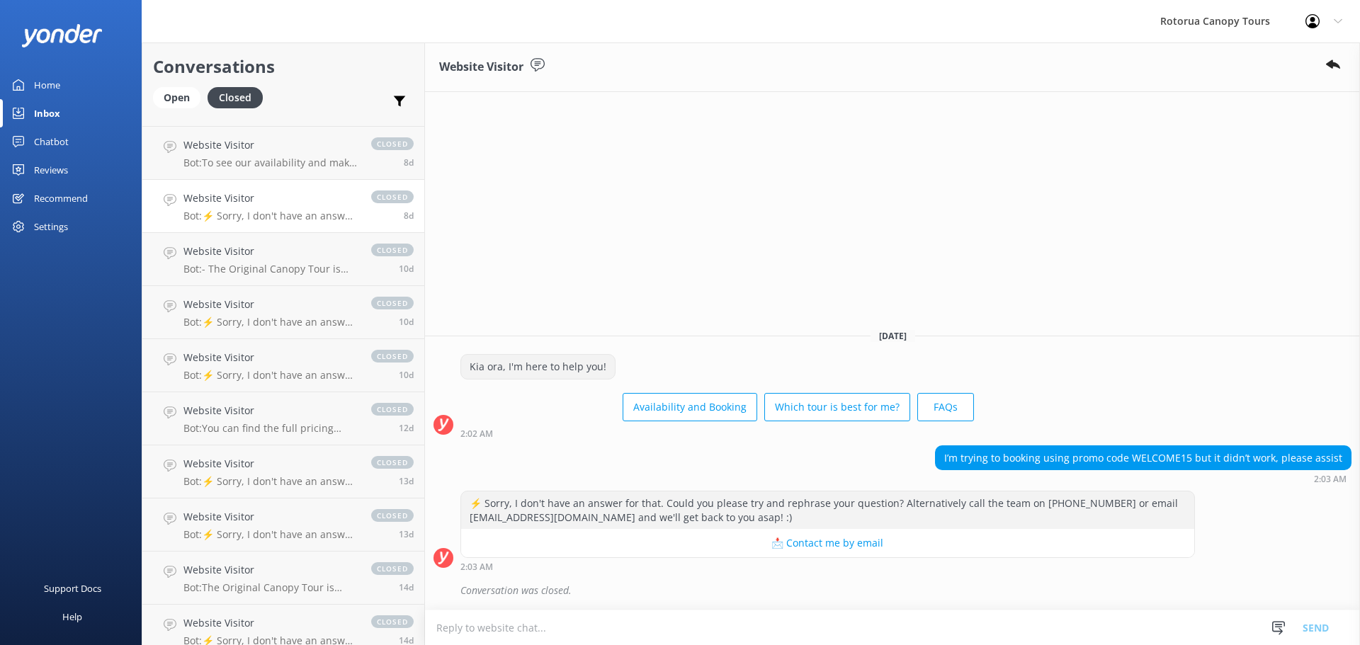
scroll to position [1275, 0]
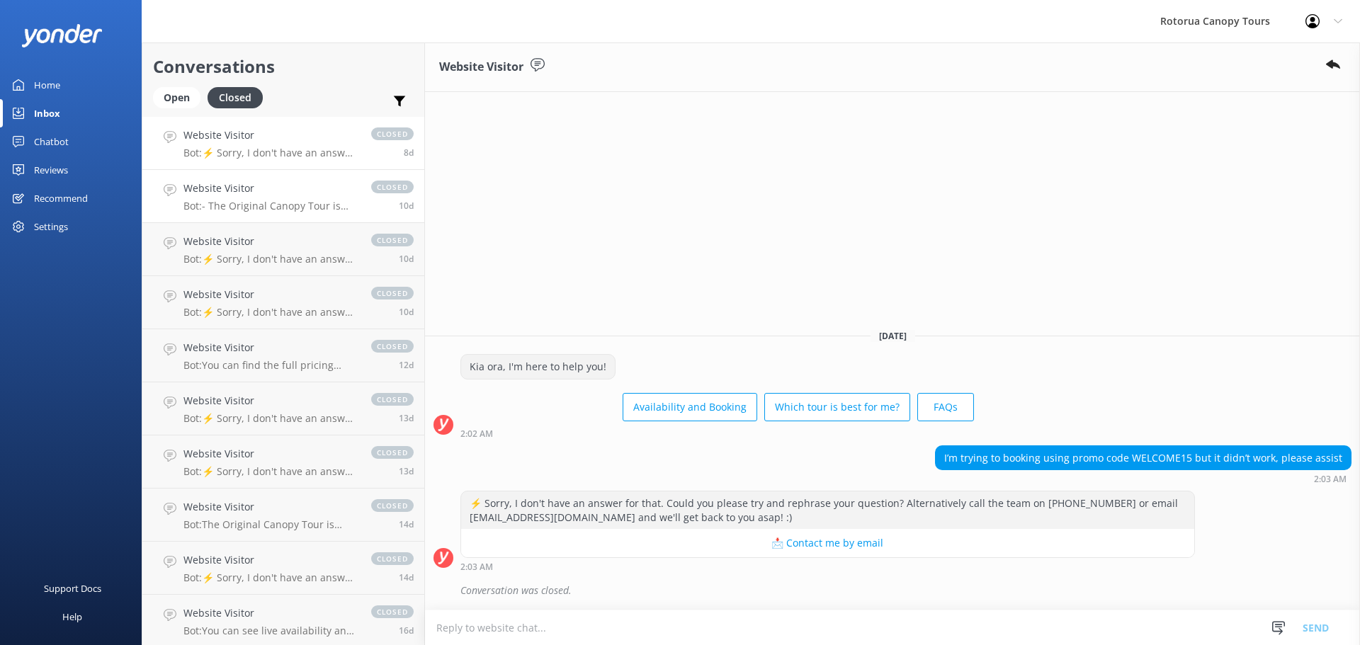
click at [300, 210] on p "Bot: - The Original Canopy Tour is ideal for families, first-timers, those with…" at bounding box center [270, 206] width 174 height 13
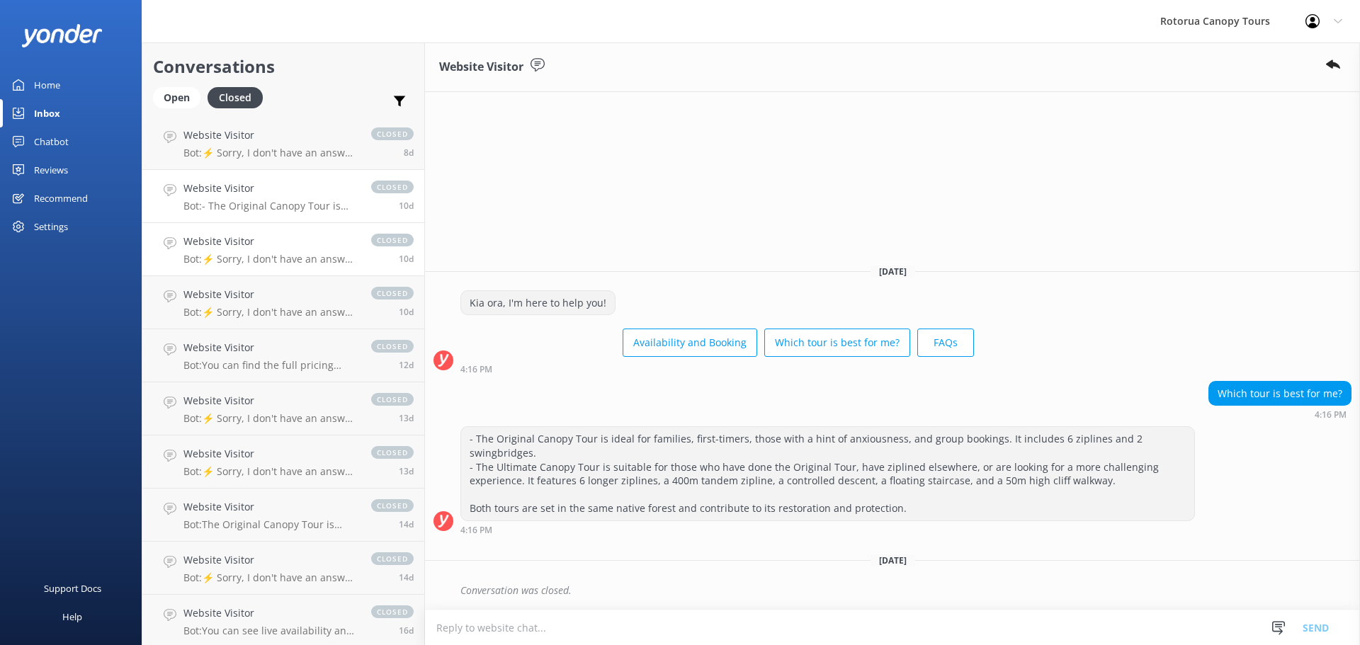
click at [277, 243] on h4 "Website Visitor" at bounding box center [270, 242] width 174 height 16
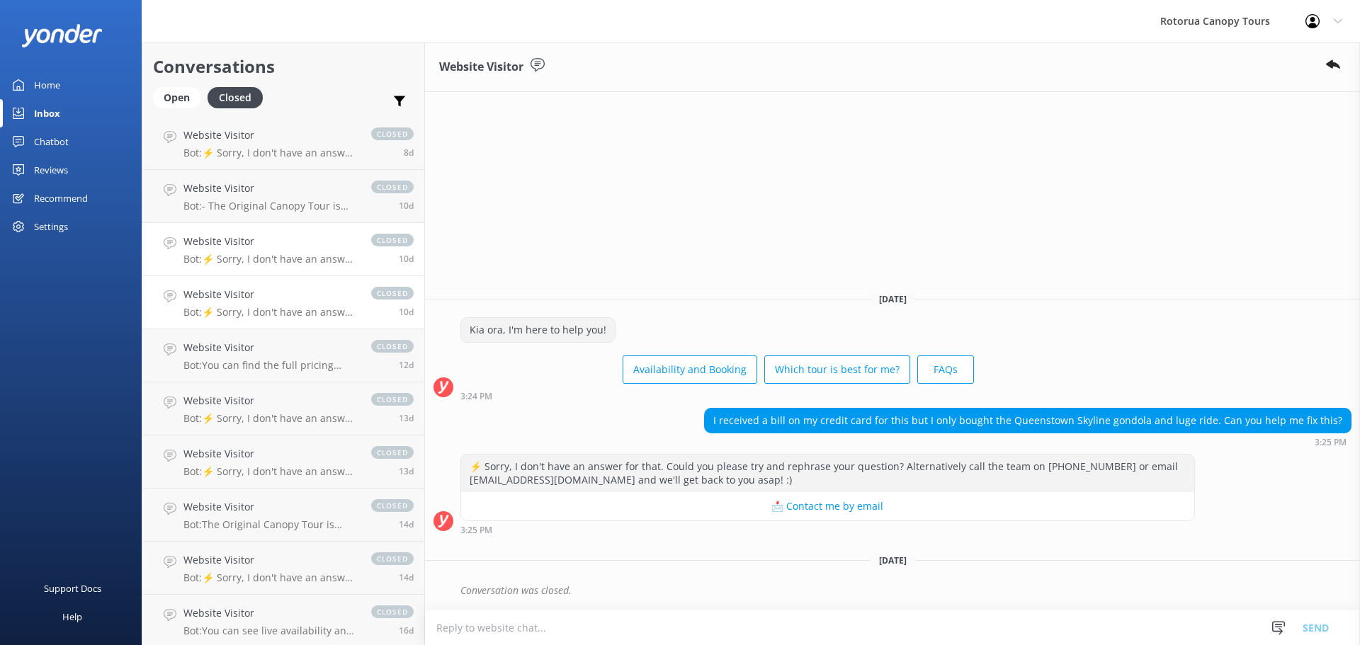
scroll to position [1346, 0]
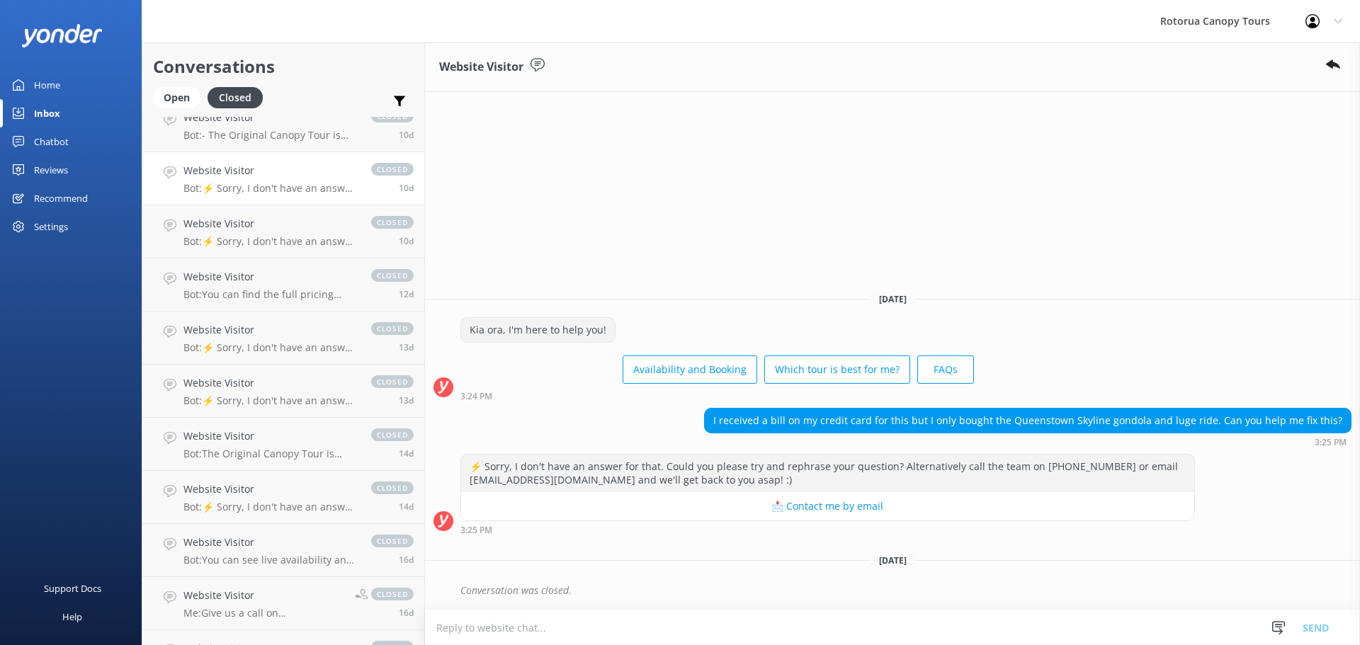
click at [225, 177] on h4 "Website Visitor" at bounding box center [270, 171] width 174 height 16
click at [248, 231] on h4 "Website Visitor" at bounding box center [270, 224] width 174 height 16
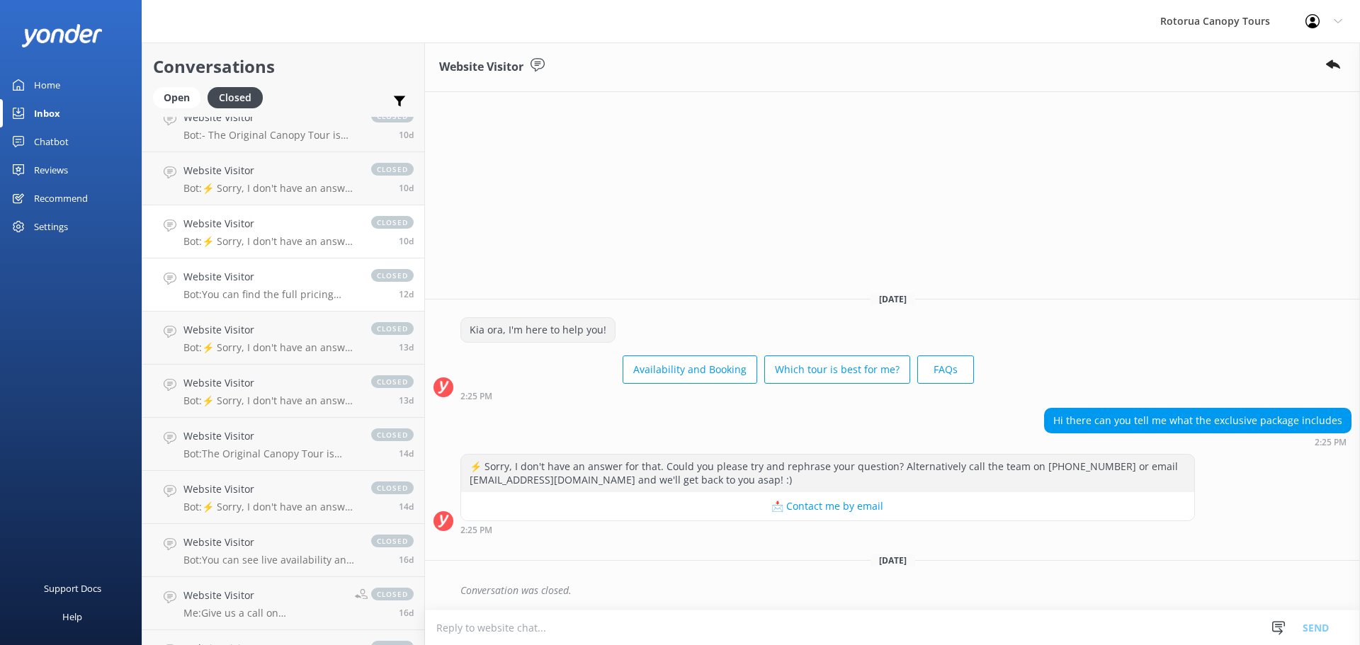
click at [262, 268] on link "Website Visitor Bot: You can find the full pricing information for our tours at…" at bounding box center [283, 285] width 282 height 53
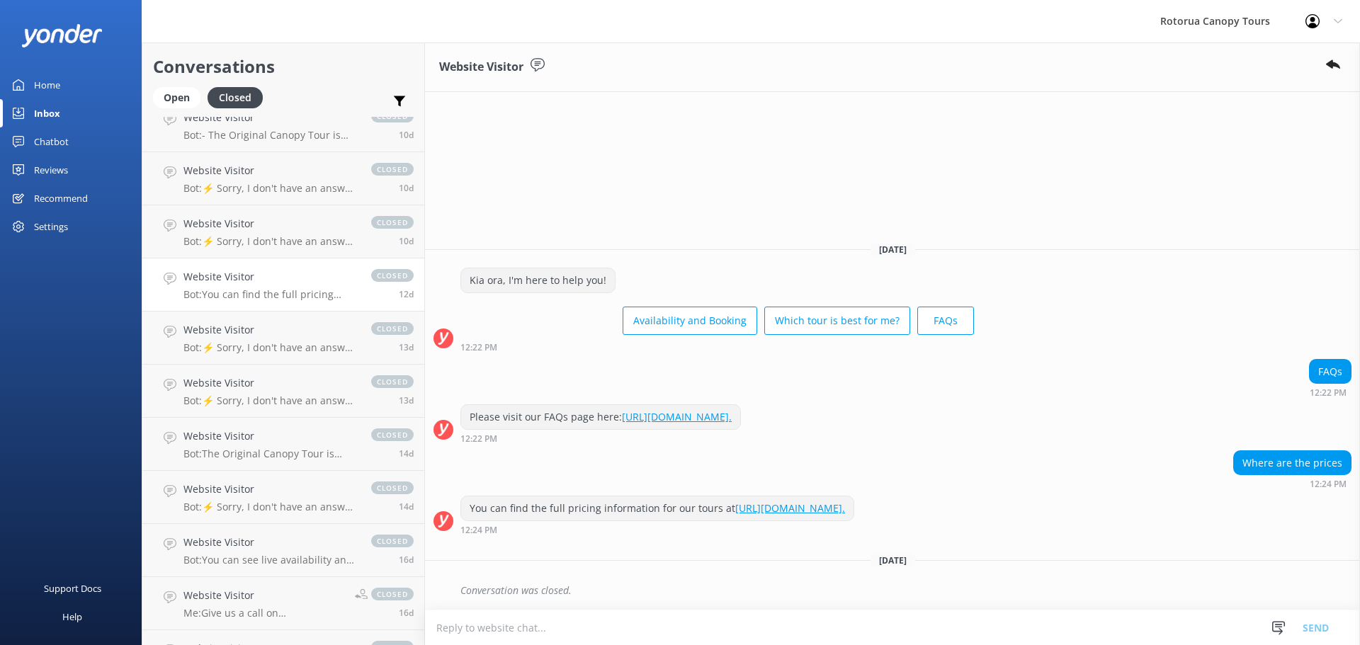
scroll to position [1417, 0]
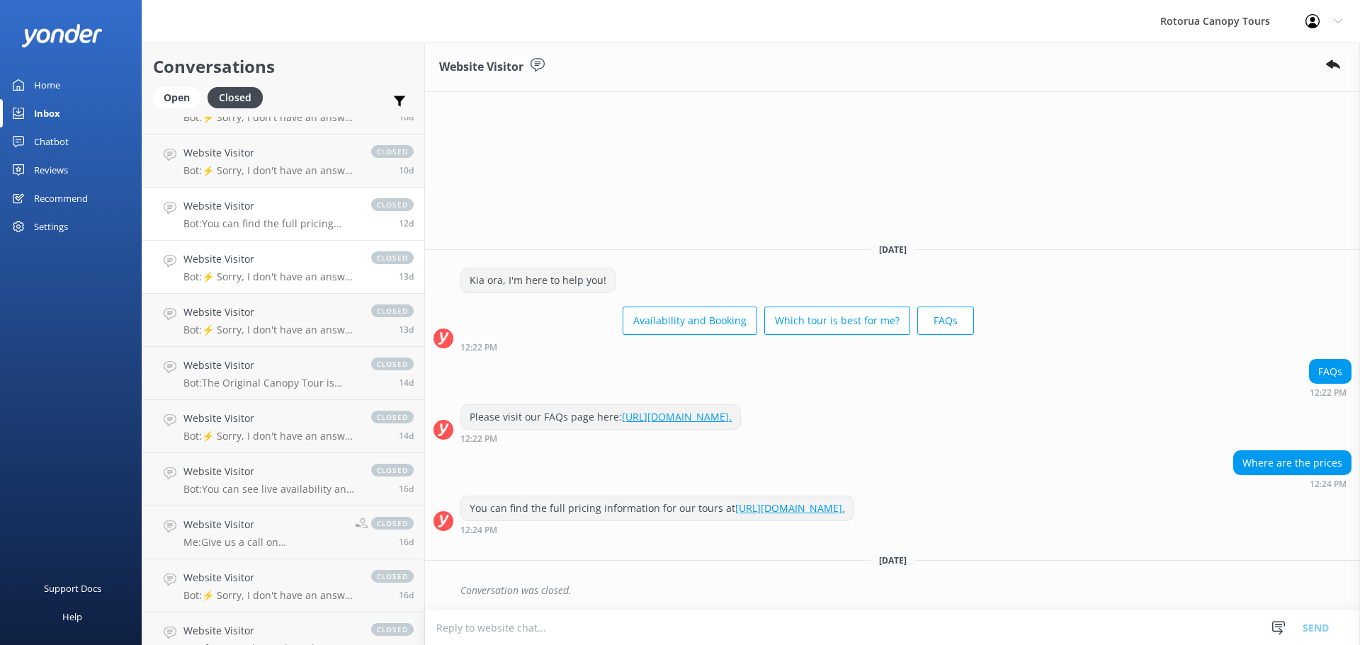
click at [278, 261] on h4 "Website Visitor" at bounding box center [270, 259] width 174 height 16
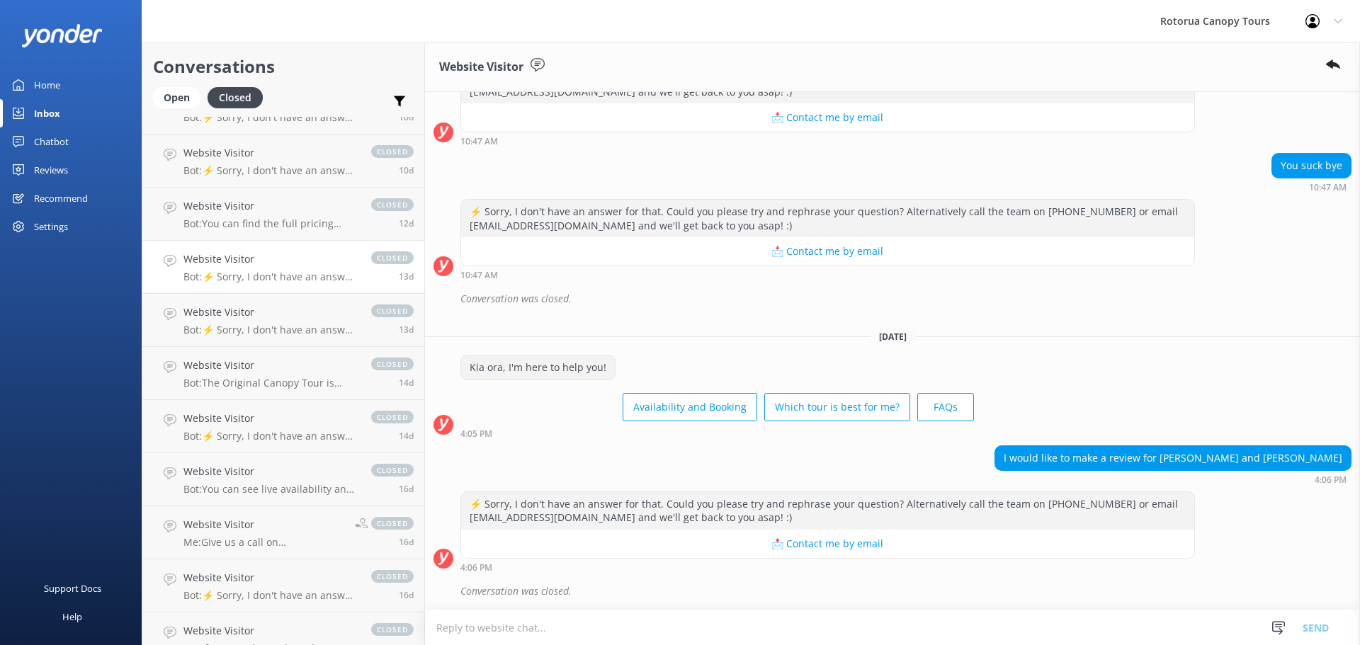
scroll to position [398, 0]
click at [247, 323] on div "Website Visitor Bot: ⚡ Sorry, I don't have an answer for that. Could you please…" at bounding box center [270, 320] width 174 height 31
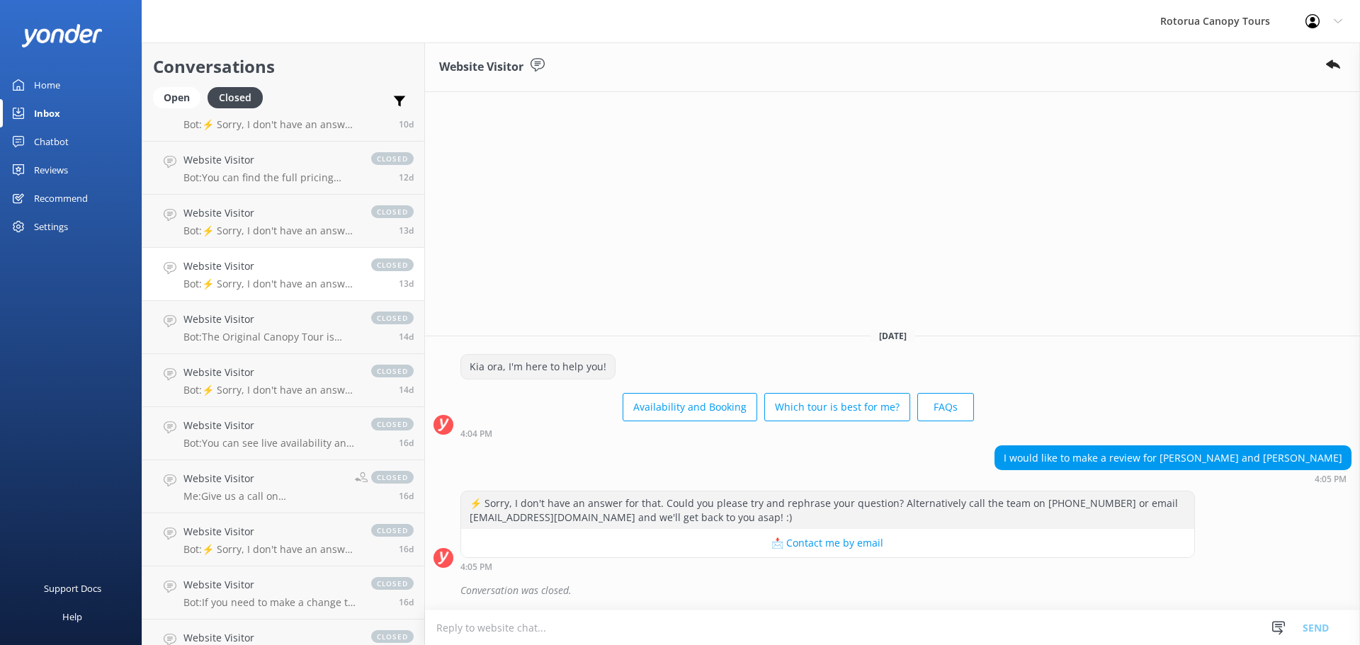
scroll to position [1488, 0]
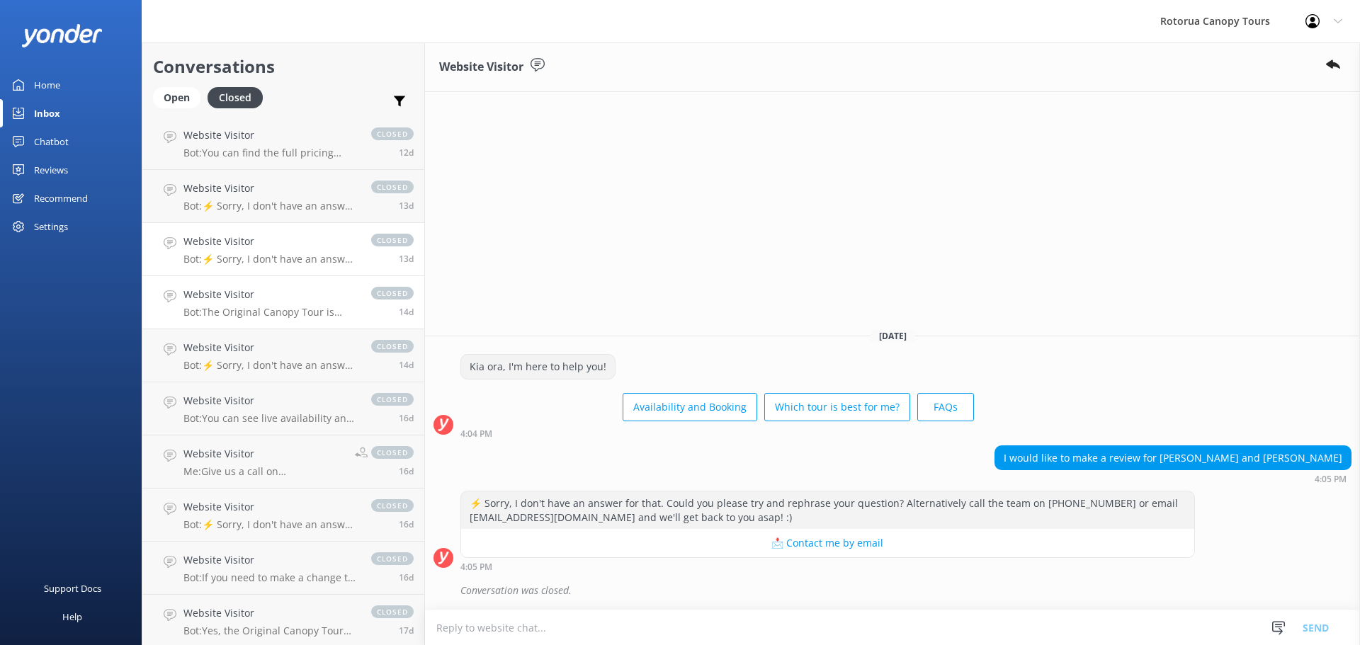
click at [259, 303] on div "Website Visitor Bot: The Original Canopy Tour is designed to be inclusive and s…" at bounding box center [270, 302] width 174 height 31
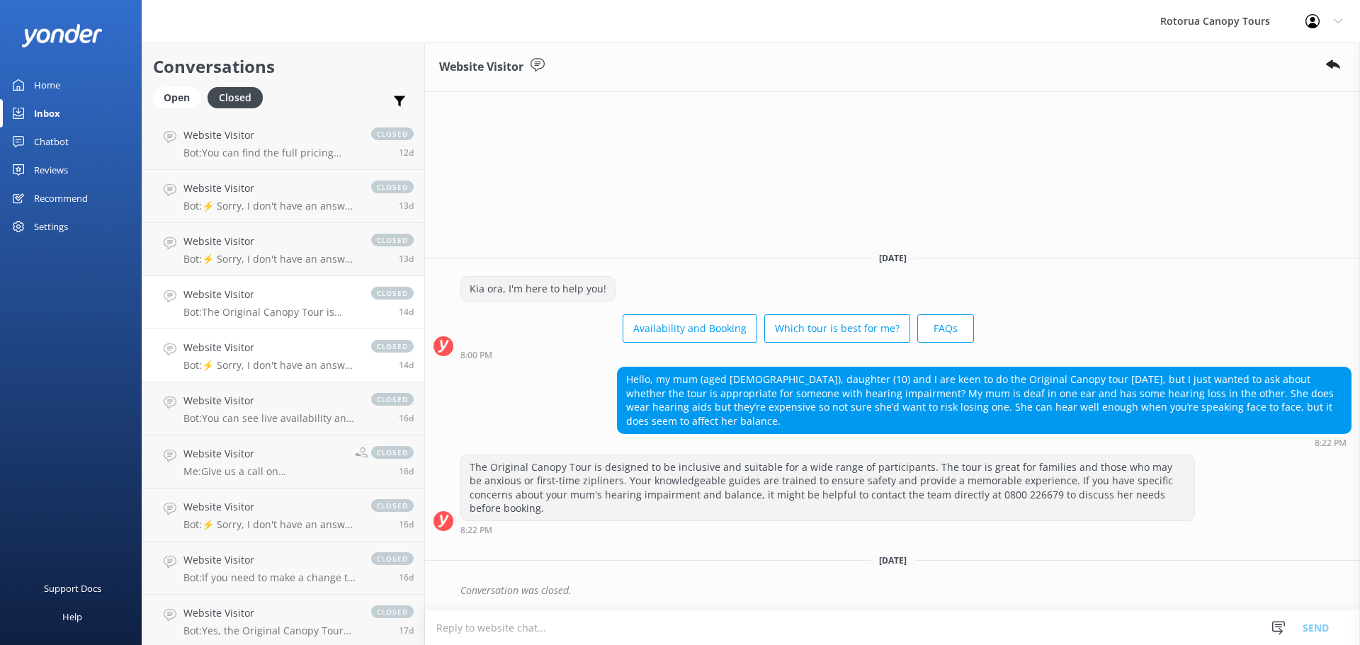
click at [264, 353] on h4 "Website Visitor" at bounding box center [270, 348] width 174 height 16
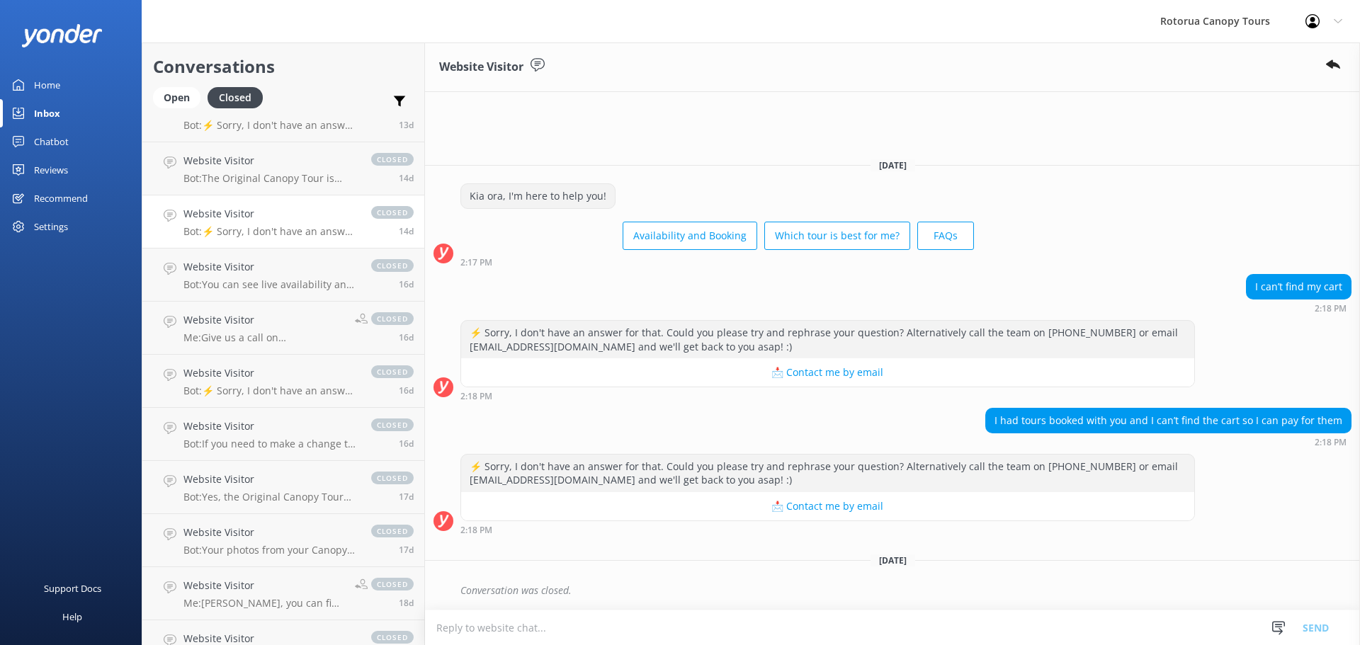
scroll to position [1629, 0]
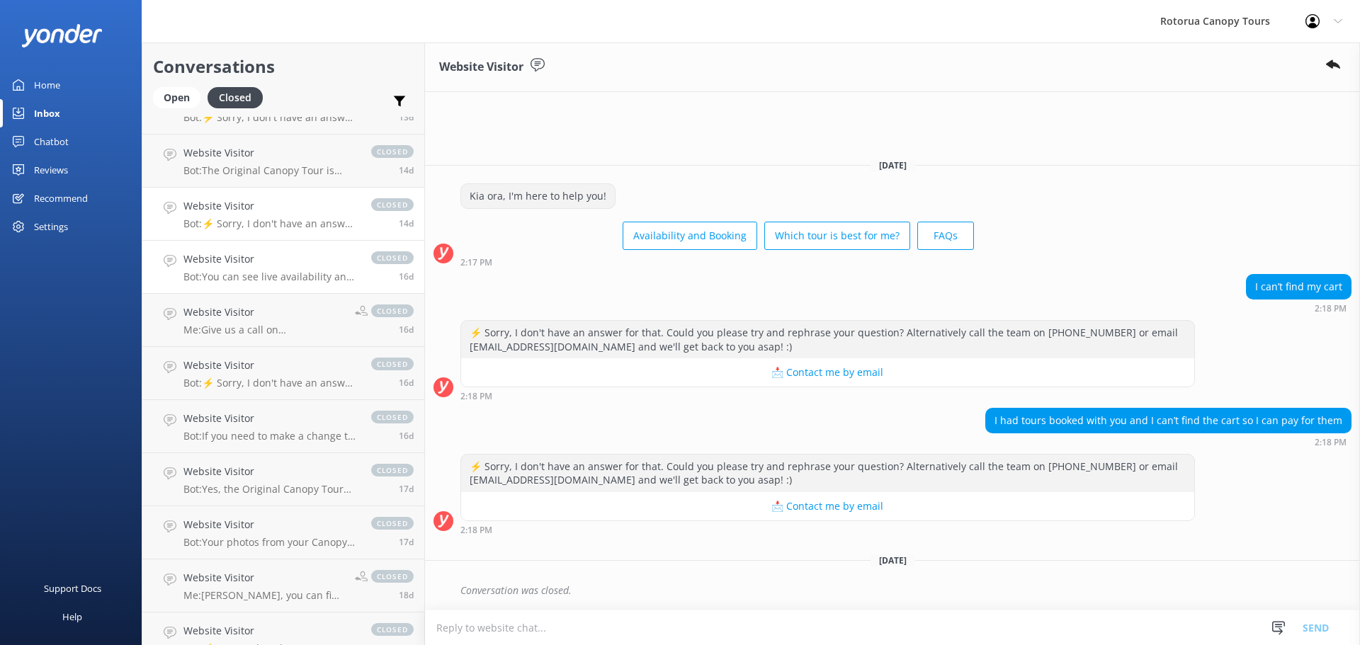
click at [257, 276] on p "Bot: You can see live availability and book your Canopy Tour online at [URL][DO…" at bounding box center [270, 277] width 174 height 13
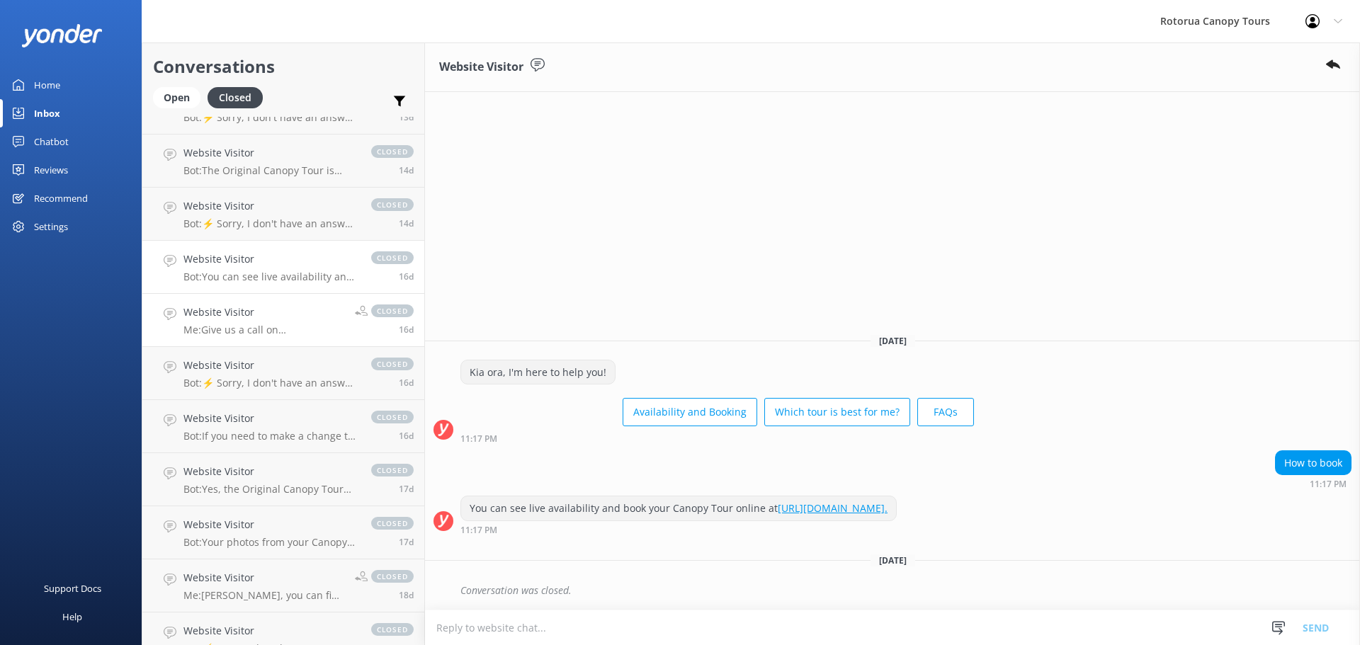
click at [232, 314] on h4 "Website Visitor" at bounding box center [263, 313] width 161 height 16
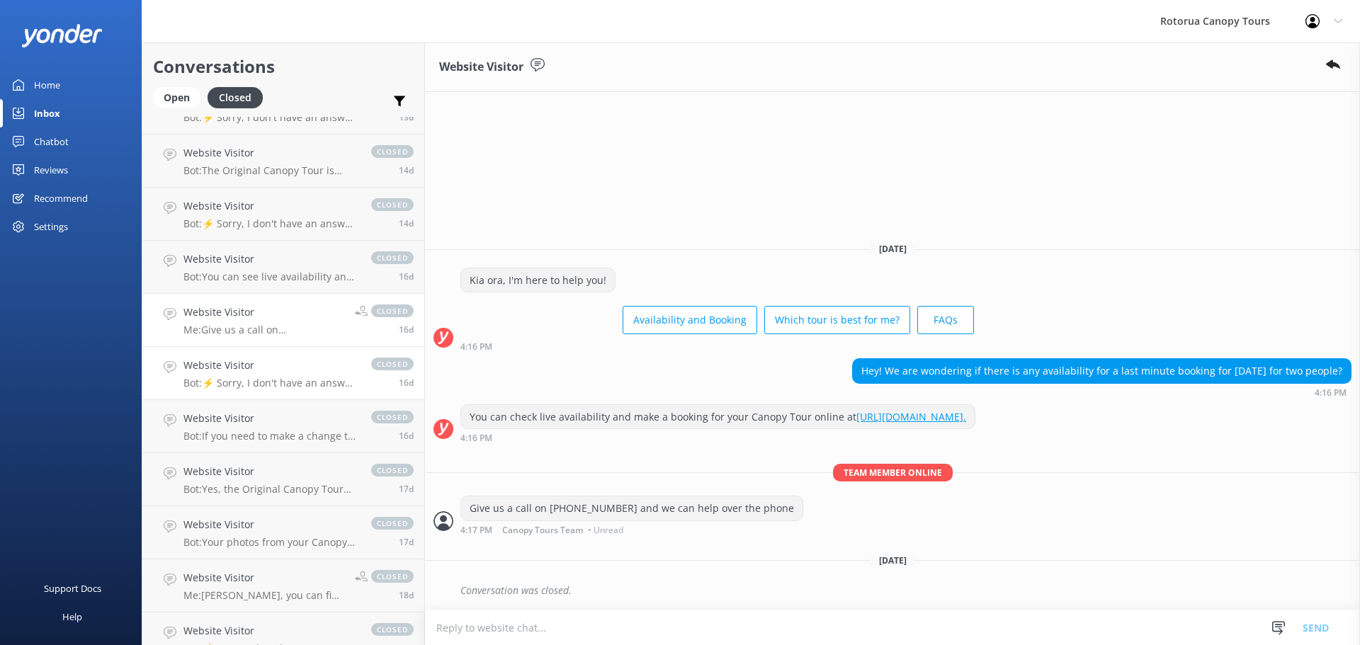
click at [226, 356] on link "Website Visitor Bot: ⚡ Sorry, I don't have an answer for that. Could you please…" at bounding box center [283, 373] width 282 height 53
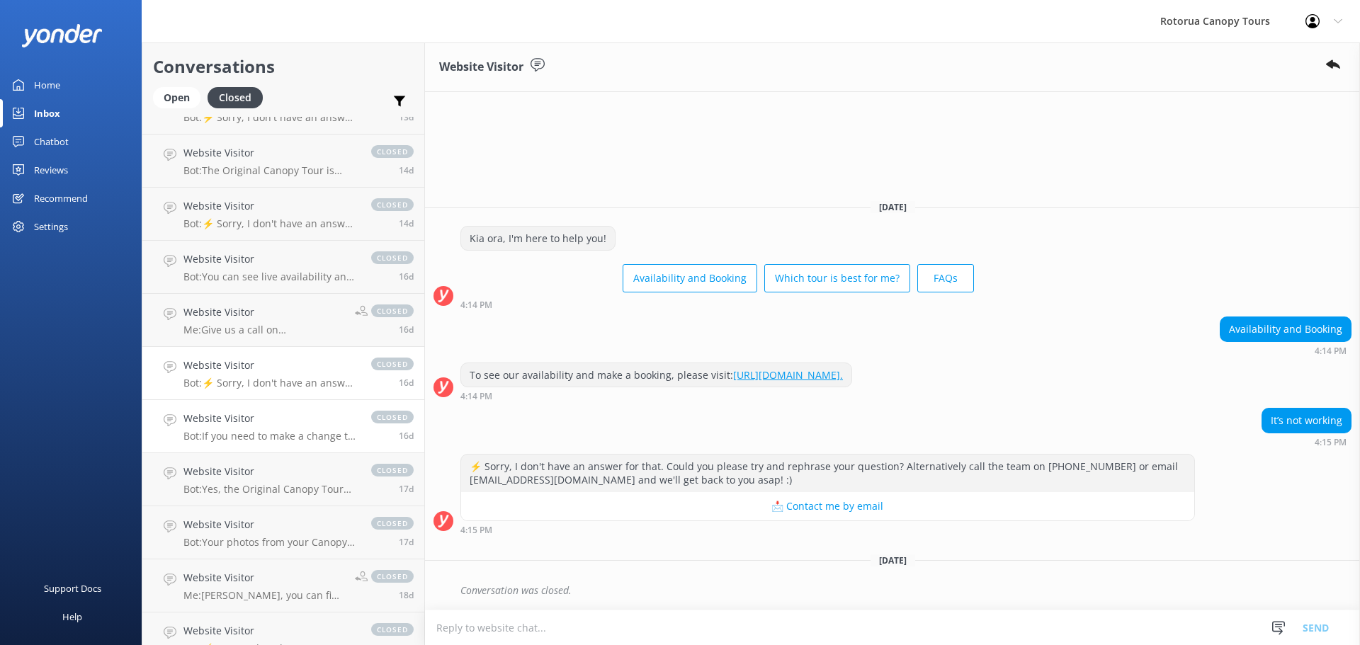
click at [227, 426] on div "Website Visitor Bot: If you need to make a change to your booking, please email…" at bounding box center [270, 426] width 174 height 31
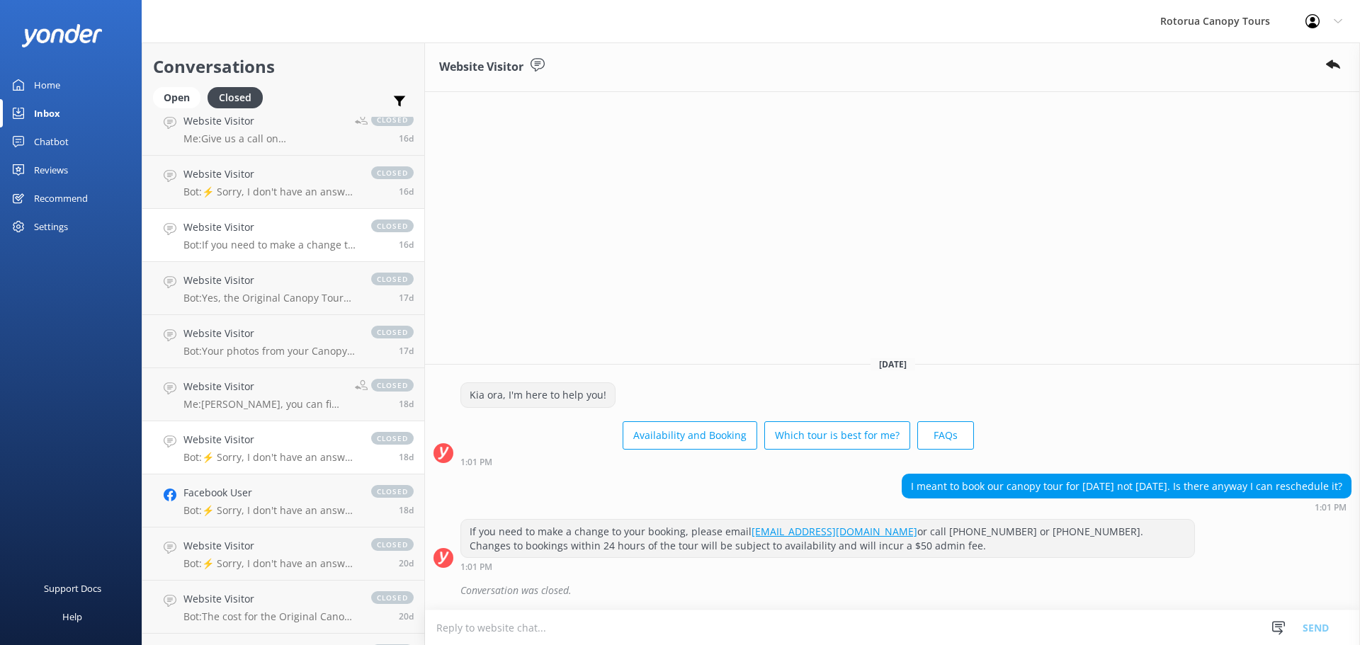
scroll to position [1842, 0]
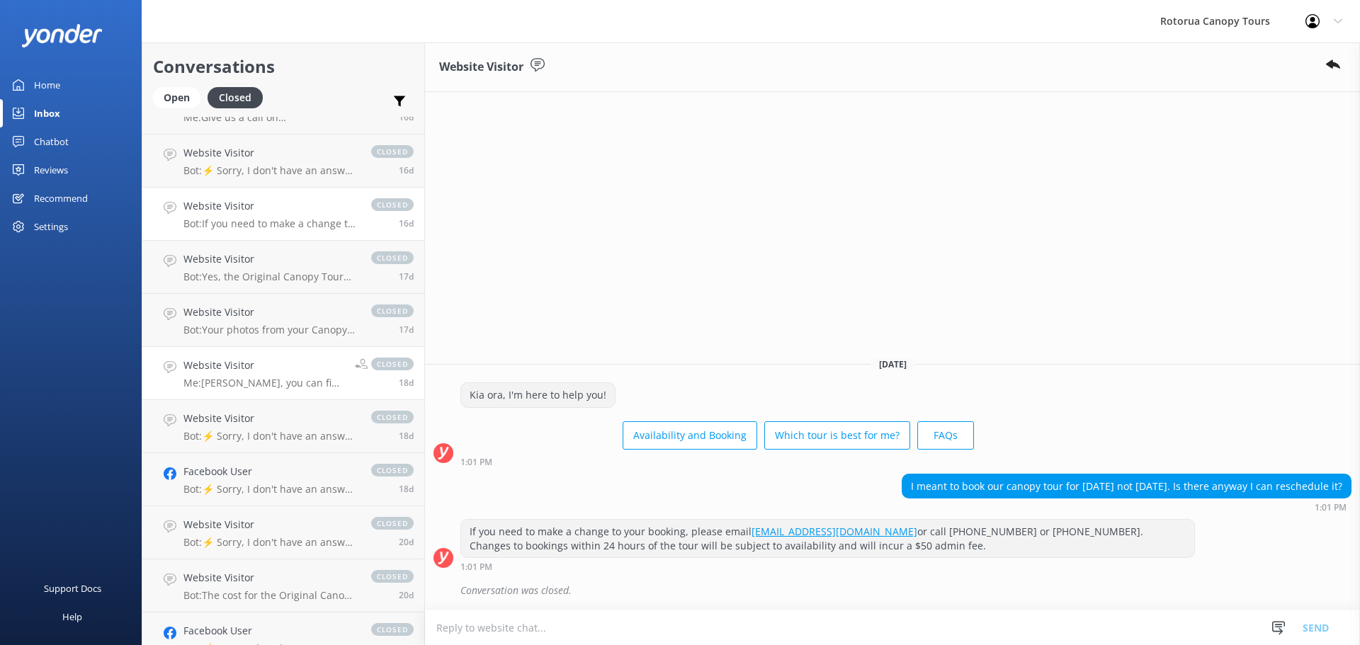
click at [237, 394] on link "Website Visitor Me: [PERSON_NAME], you can find the cart at the top right corne…" at bounding box center [283, 373] width 282 height 53
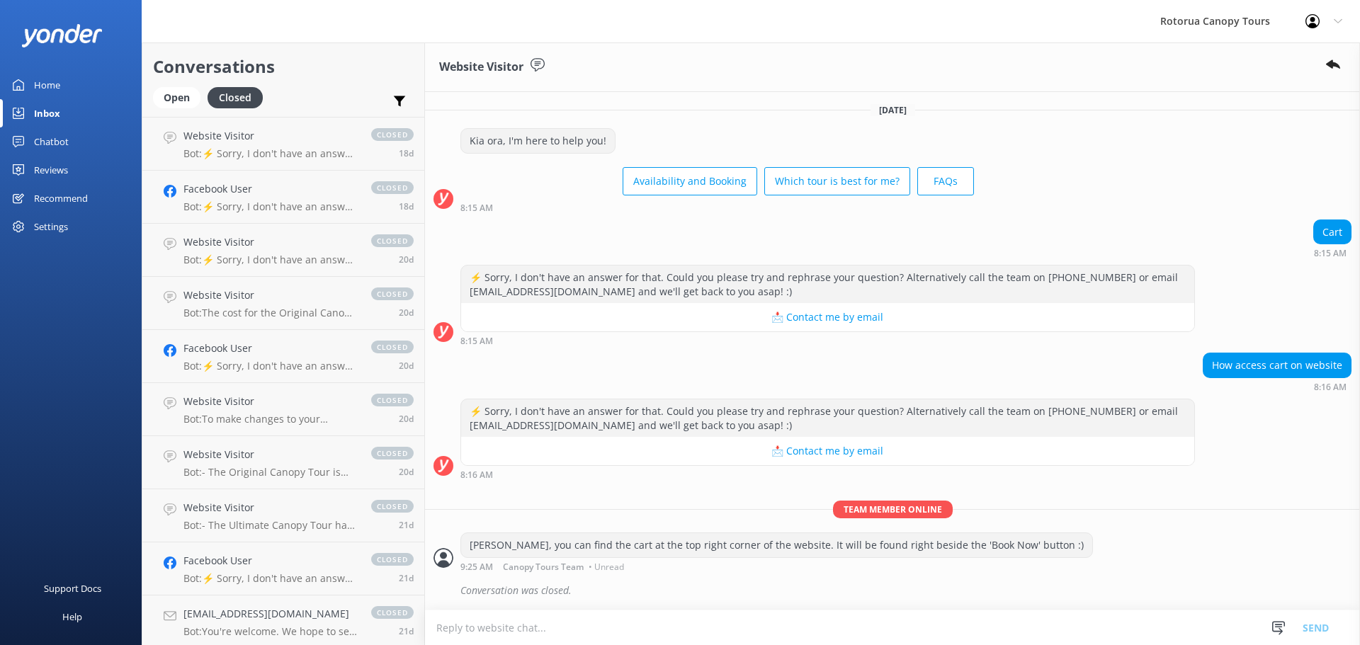
scroll to position [2054, 0]
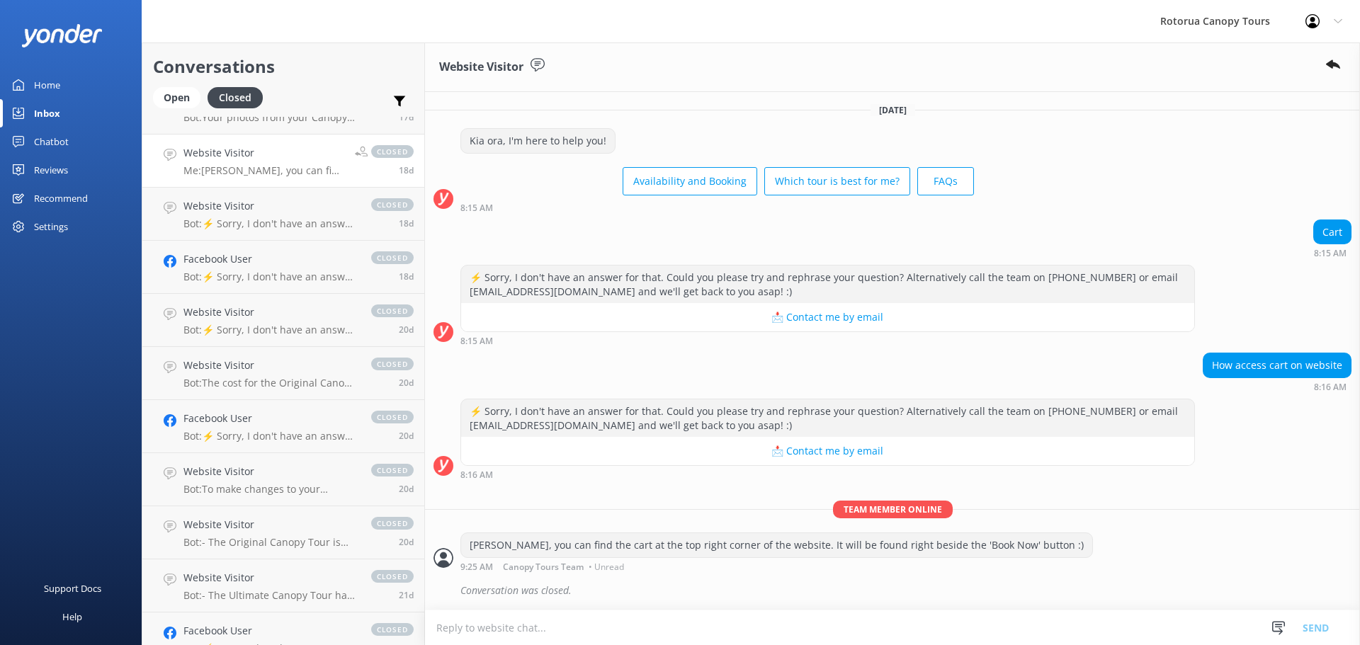
click at [237, 394] on link "Website Visitor Bot: The cost for the Original Canopy Tour is NZ$189 per adult,…" at bounding box center [283, 373] width 282 height 53
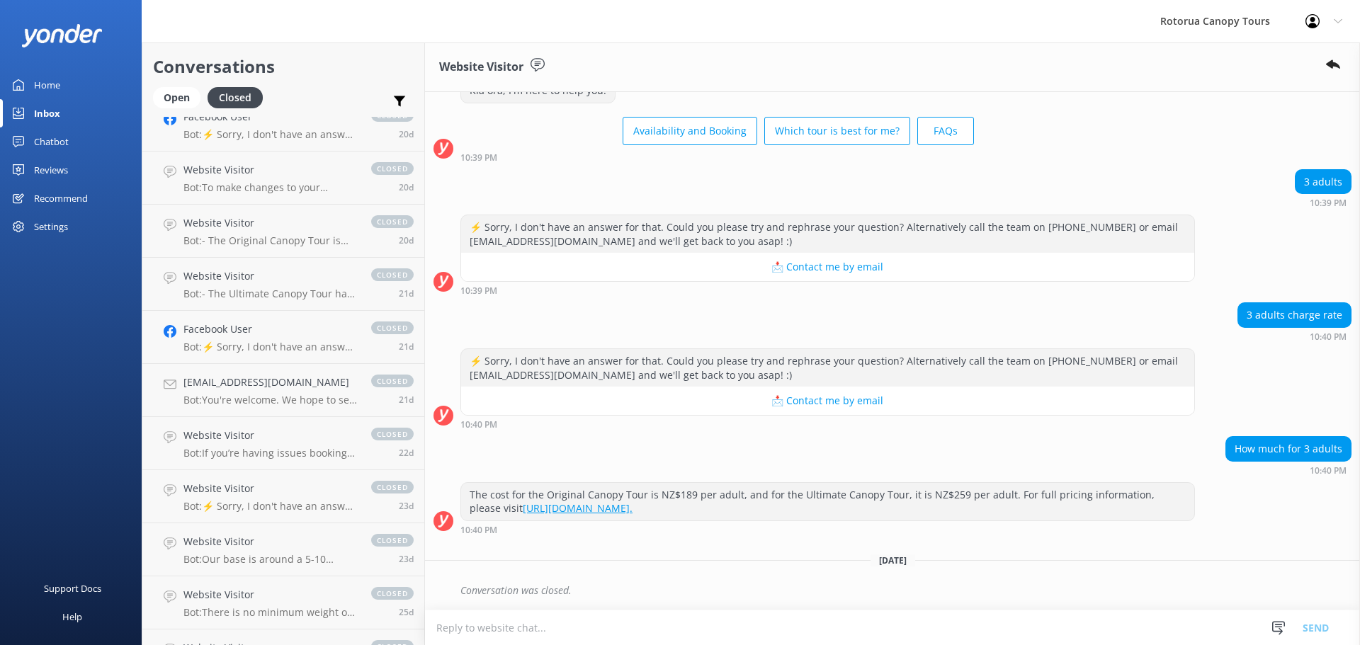
scroll to position [2409, 0]
click at [237, 394] on div "Website Visitor Bot: If you’re having issues booking online, please call us on …" at bounding box center [270, 390] width 174 height 31
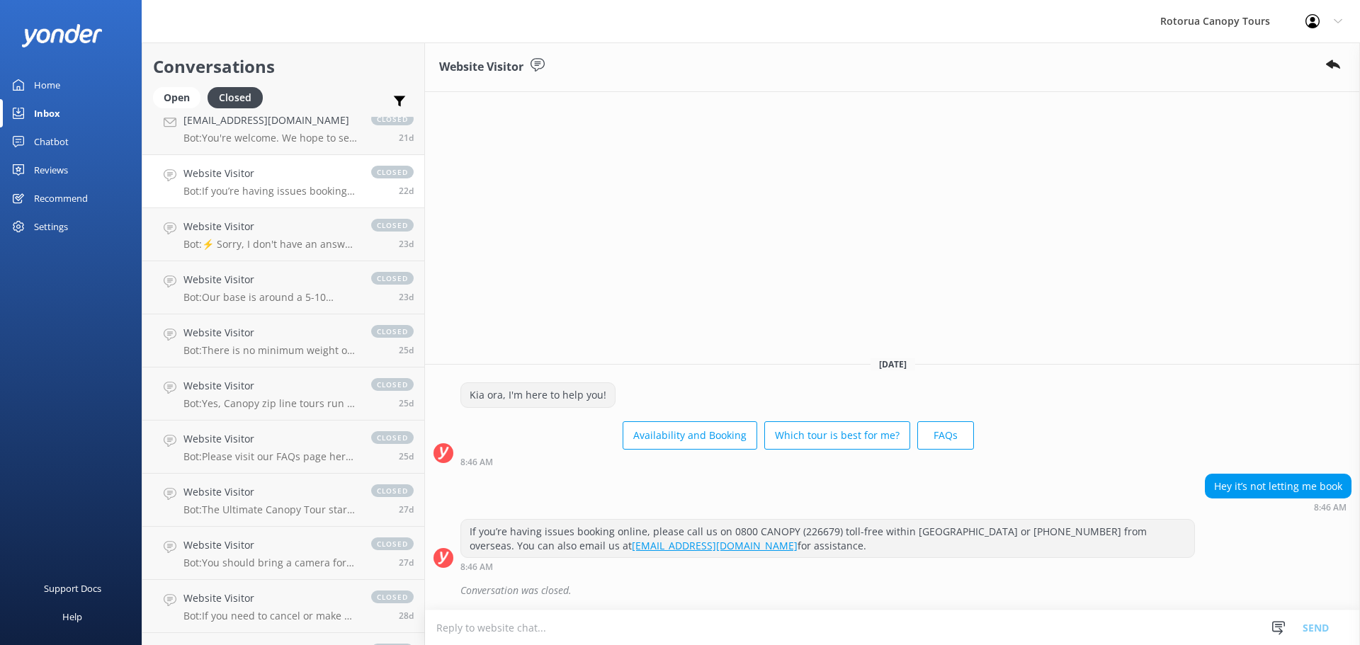
scroll to position [2621, 0]
click at [237, 394] on div "Website Visitor Bot: Yes, Canopy zip line tours run in all weather, including r…" at bounding box center [270, 390] width 174 height 31
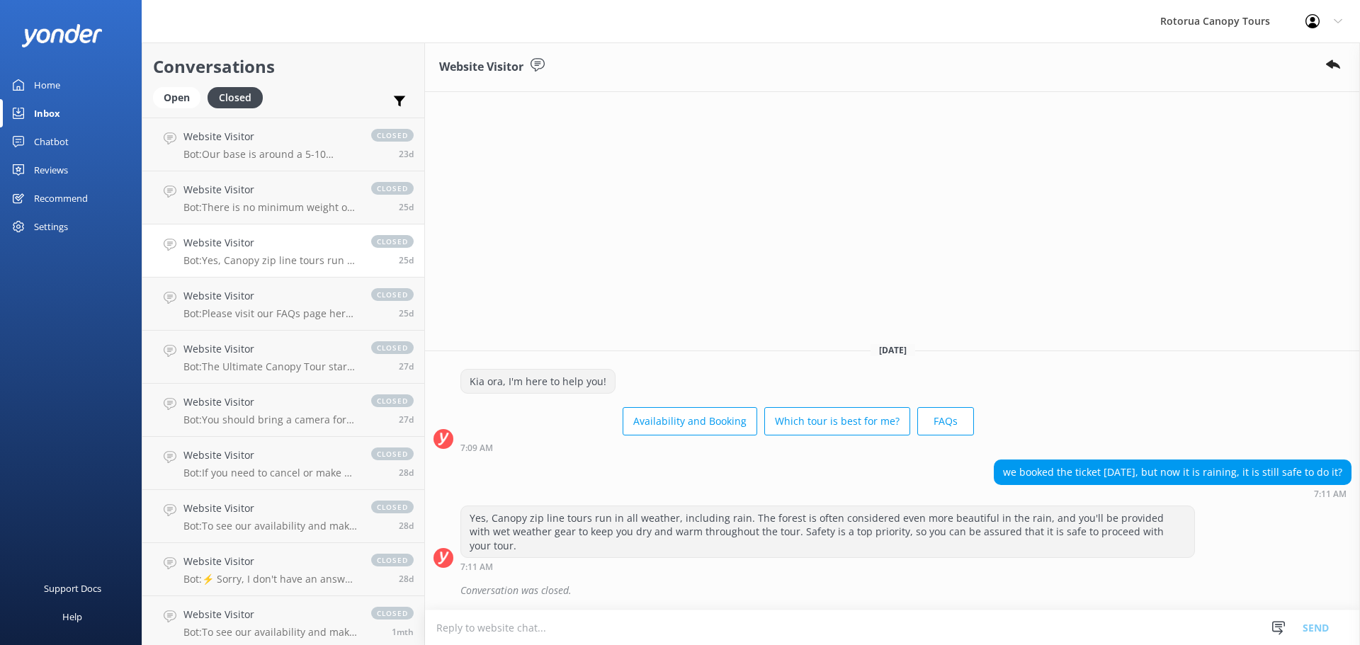
scroll to position [2763, 0]
click at [237, 394] on h4 "Website Visitor" at bounding box center [270, 401] width 174 height 16
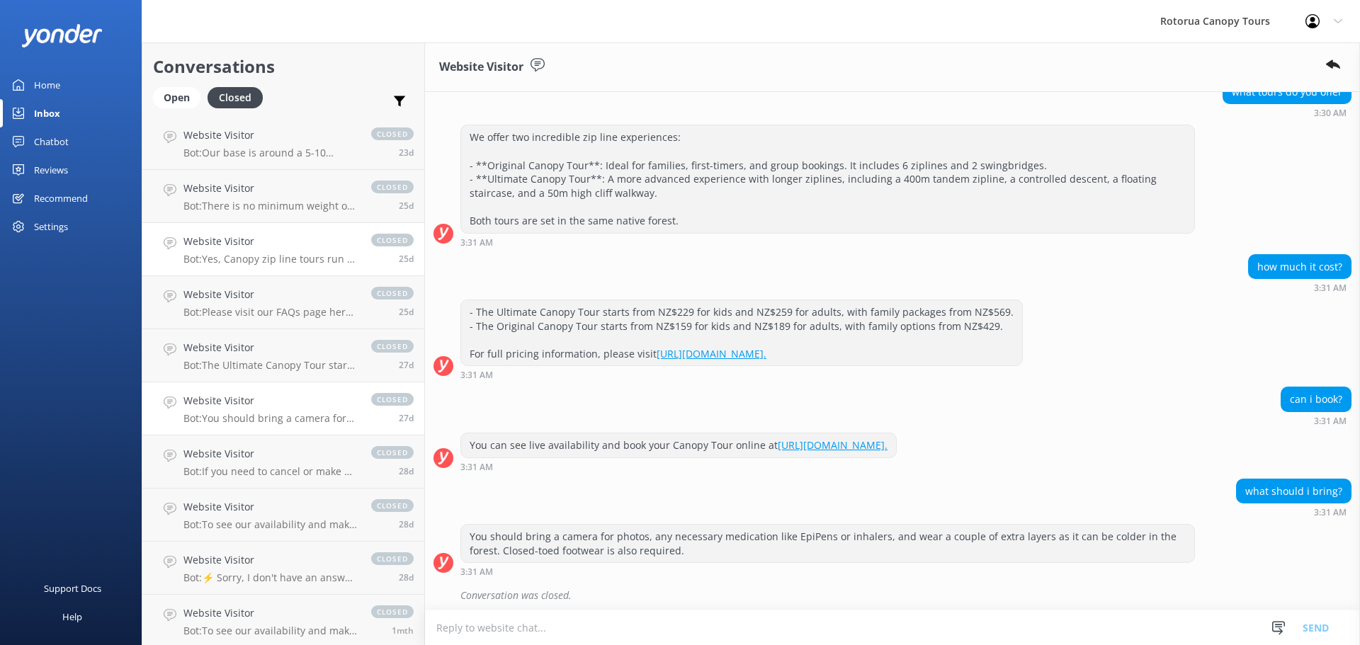
scroll to position [237, 0]
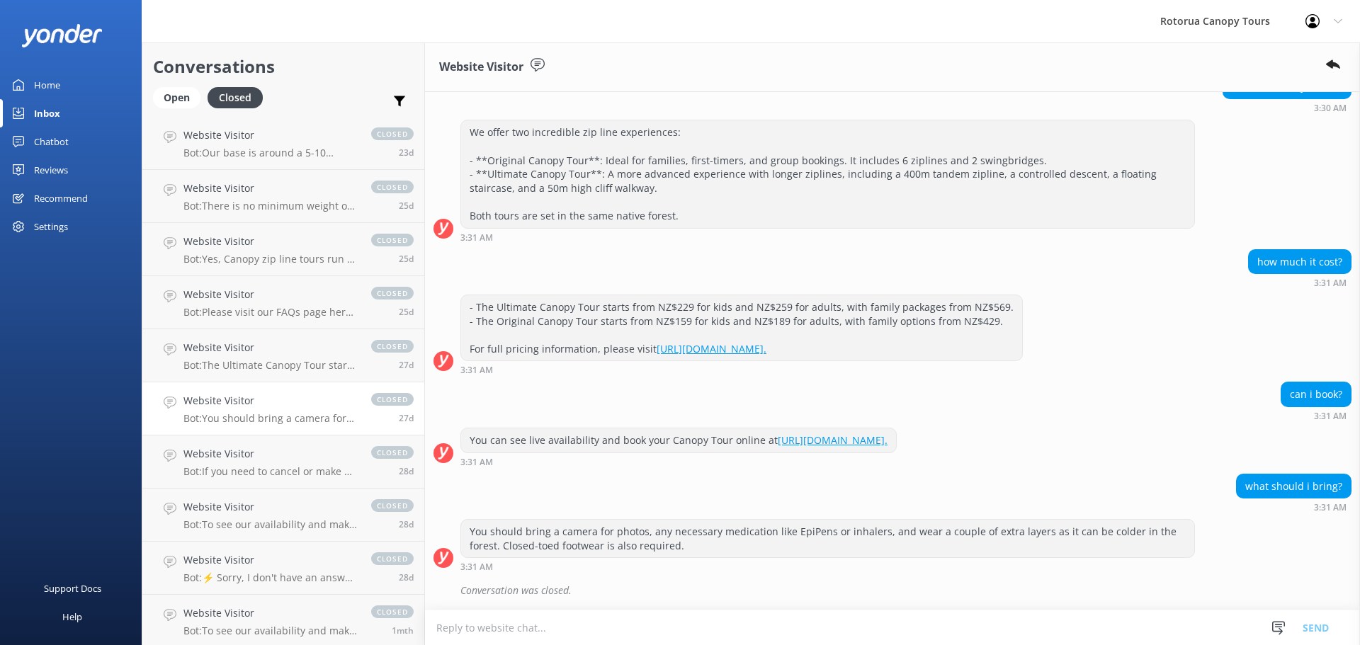
click at [79, 109] on link "Inbox" at bounding box center [71, 113] width 142 height 28
